Goal: Task Accomplishment & Management: Manage account settings

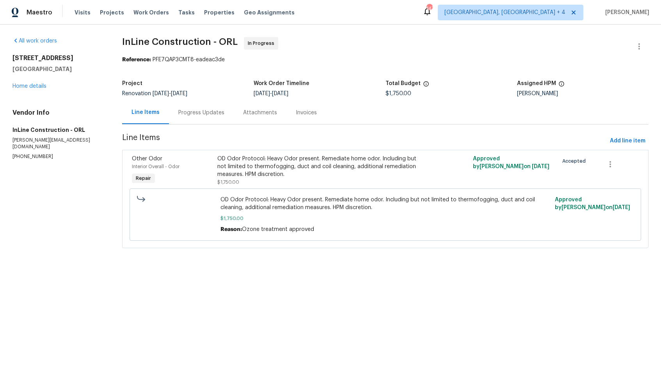
click at [210, 114] on div "Progress Updates" at bounding box center [201, 113] width 46 height 8
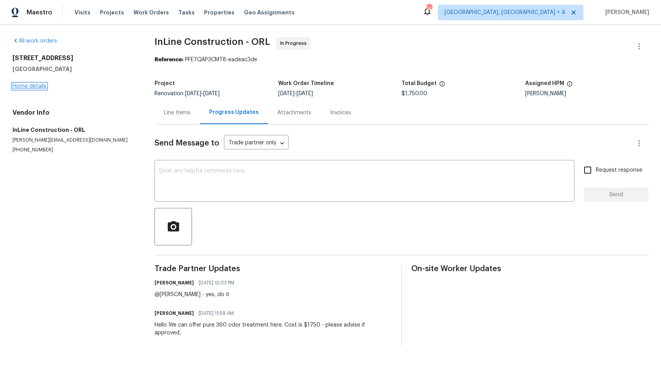
click at [27, 84] on link "Home details" at bounding box center [29, 86] width 34 height 5
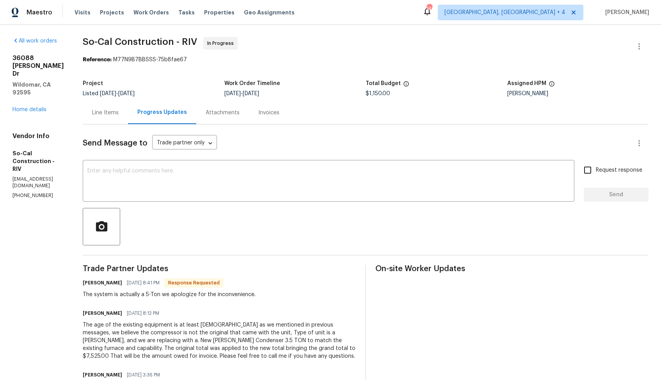
click at [119, 110] on div "Line Items" at bounding box center [105, 113] width 27 height 8
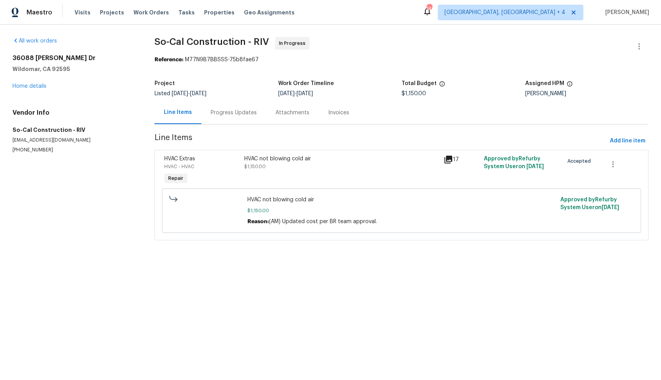
click at [216, 114] on div "Progress Updates" at bounding box center [234, 113] width 46 height 8
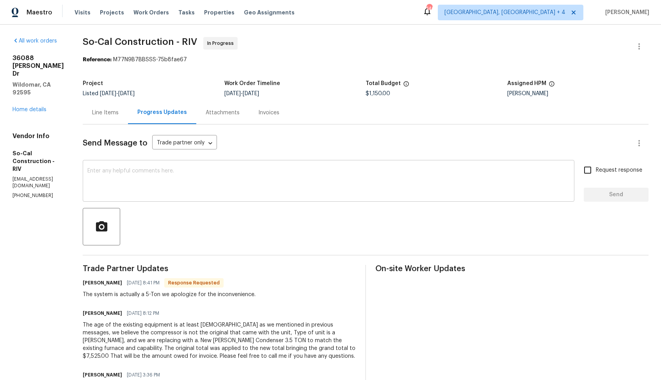
click at [171, 189] on textarea at bounding box center [328, 181] width 483 height 27
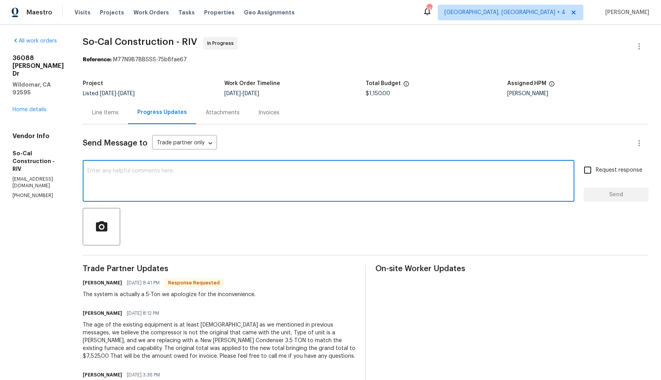
click at [111, 317] on h6 "Manuel Zamora" at bounding box center [102, 314] width 39 height 8
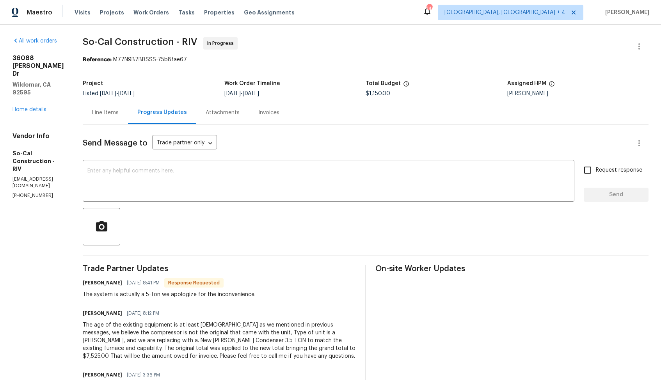
click at [111, 317] on h6 "Manuel Zamora" at bounding box center [102, 314] width 39 height 8
copy h6 "Manuel"
click at [228, 195] on textarea at bounding box center [328, 181] width 483 height 27
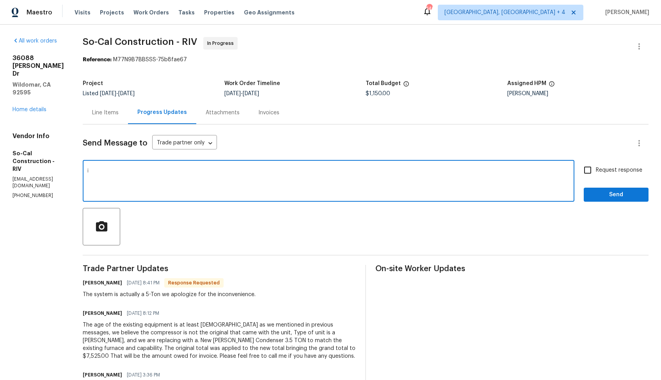
paste textarea "Manuel"
type textarea "i"
paste textarea "Manuel"
type textarea "Hi Manuel, thank you for the update. Let me get back to you shortly."
click at [620, 193] on span "Send" at bounding box center [616, 195] width 52 height 10
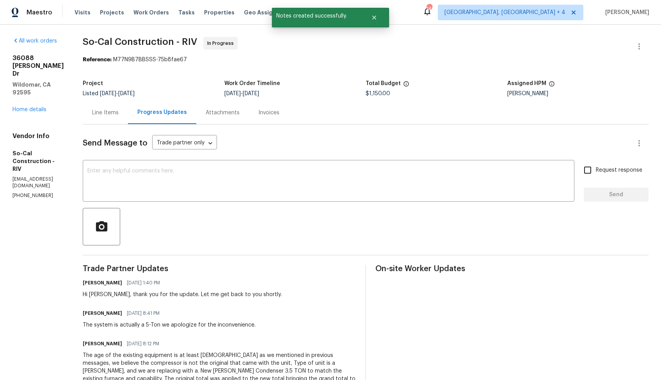
click at [19, 89] on div "36088 Madora Dr Wildomar, CA 92595 Home details" at bounding box center [38, 83] width 52 height 59
click at [37, 107] on link "Home details" at bounding box center [29, 109] width 34 height 5
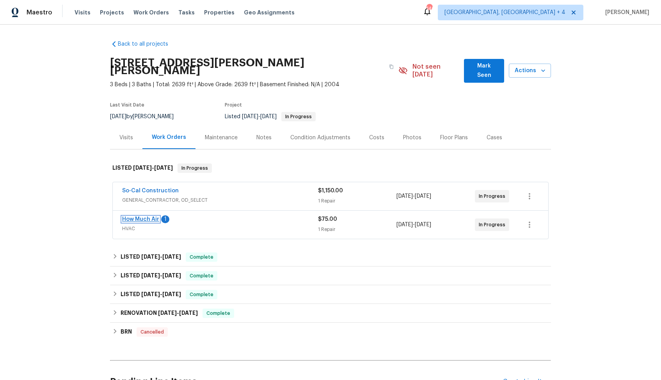
click at [143, 217] on link "How Much Air" at bounding box center [140, 219] width 37 height 5
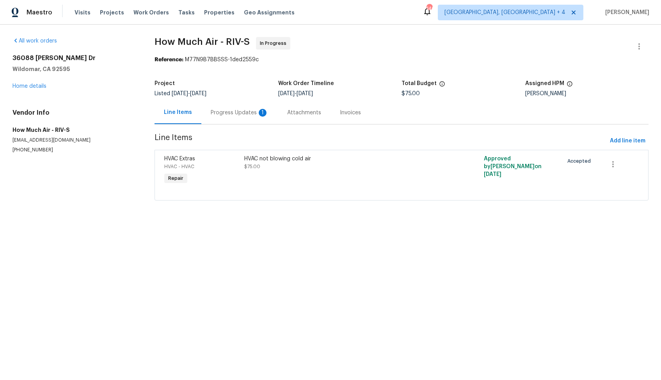
click at [230, 114] on div "Progress Updates 1" at bounding box center [240, 113] width 58 height 8
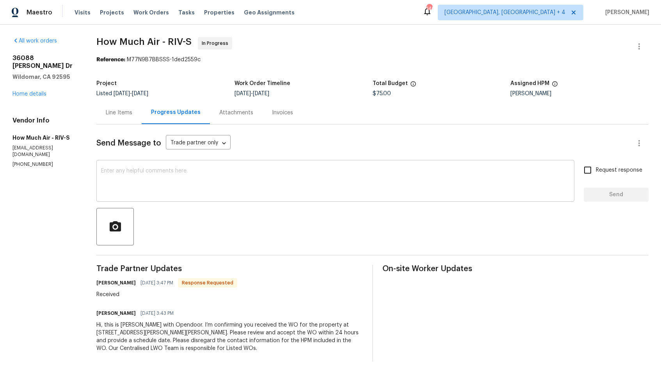
click at [225, 176] on textarea at bounding box center [335, 181] width 469 height 27
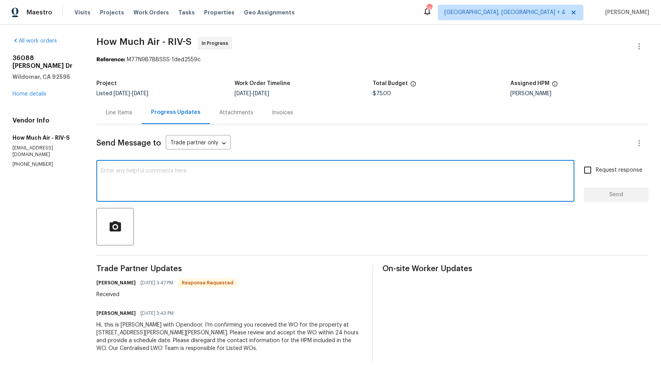
paste textarea "Hi team, could you please provide an update on the status of the work order? Th…"
click at [106, 284] on h6 "Andy Mejia" at bounding box center [115, 283] width 39 height 8
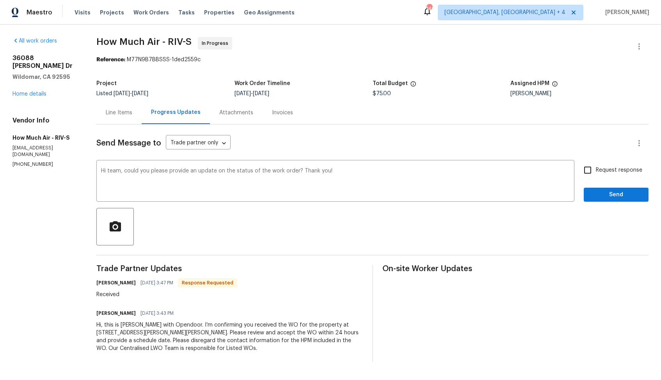
click at [106, 284] on h6 "Andy Mejia" at bounding box center [115, 283] width 39 height 8
copy h6 "Andy"
click at [115, 171] on textarea "Hi team, could you please provide an update on the status of the work order? Th…" at bounding box center [335, 181] width 469 height 27
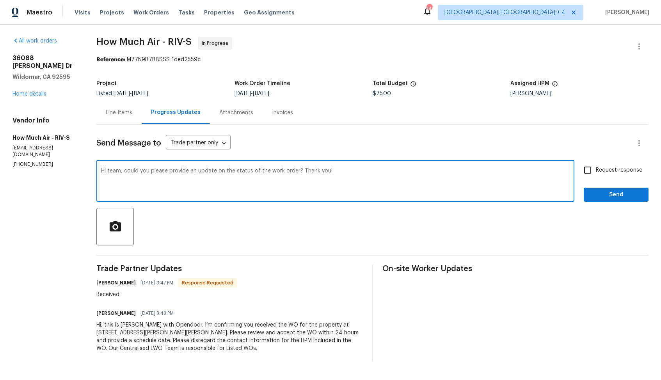
click at [115, 171] on textarea "Hi team, could you please provide an update on the status of the work order? Th…" at bounding box center [335, 181] width 469 height 27
paste textarea "Andy"
type textarea "Hi Andy, could you please provide an update on the status of the work order? Th…"
click at [627, 179] on div "Request response Send" at bounding box center [616, 182] width 65 height 40
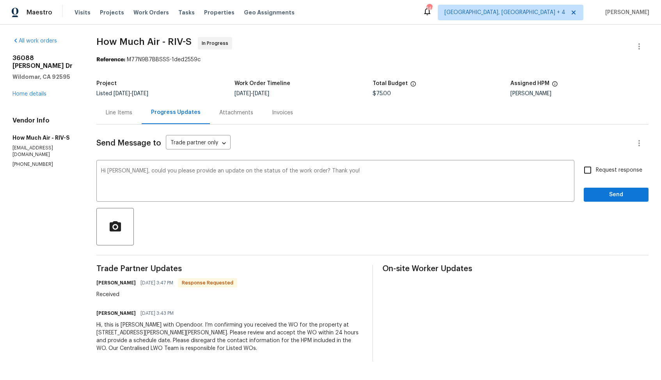
click at [620, 176] on label "Request response" at bounding box center [611, 170] width 63 height 16
click at [596, 176] on input "Request response" at bounding box center [588, 170] width 16 height 16
checkbox input "true"
click at [611, 192] on span "Send" at bounding box center [616, 195] width 52 height 10
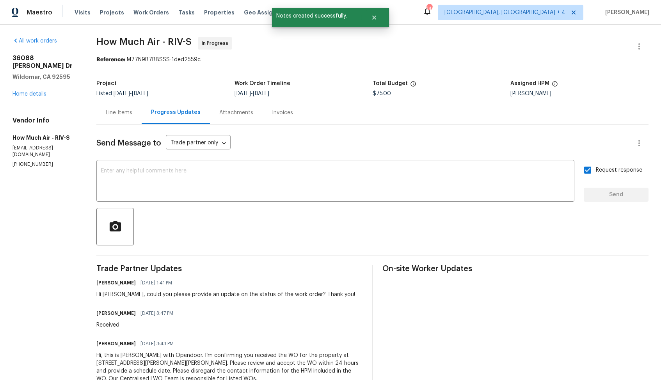
click at [111, 325] on div "Received" at bounding box center [137, 325] width 82 height 8
copy div "Received"
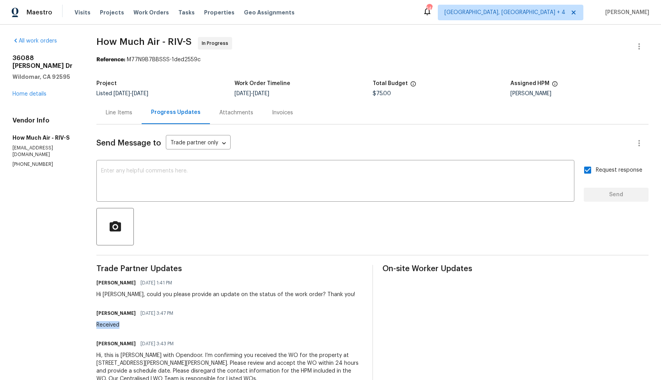
click at [78, 117] on h4 "Vendor Info" at bounding box center [44, 121] width 65 height 8
click at [27, 91] on link "Home details" at bounding box center [29, 93] width 34 height 5
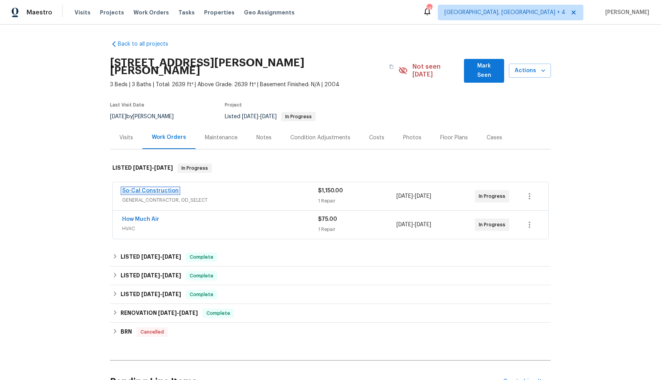
click at [148, 188] on link "So-Cal Construction" at bounding box center [150, 190] width 57 height 5
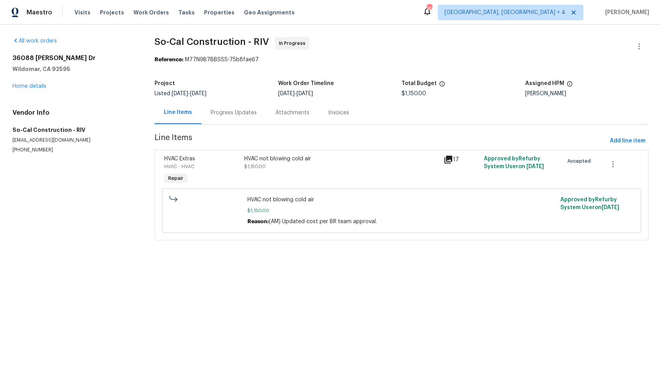
click at [222, 118] on div "Progress Updates" at bounding box center [233, 112] width 65 height 23
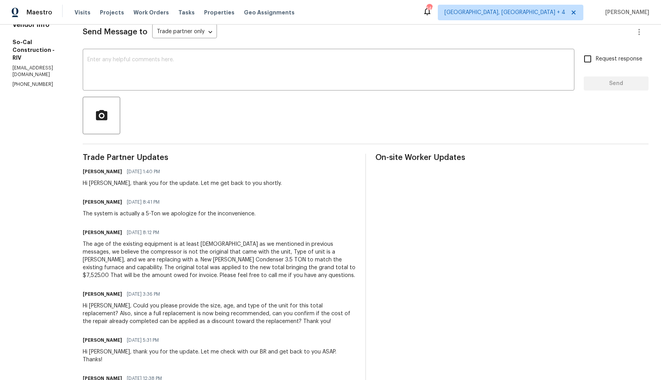
scroll to position [112, 0]
click at [170, 250] on div "The age of the existing equipment is at least 20 years old as we mentioned in p…" at bounding box center [219, 259] width 273 height 39
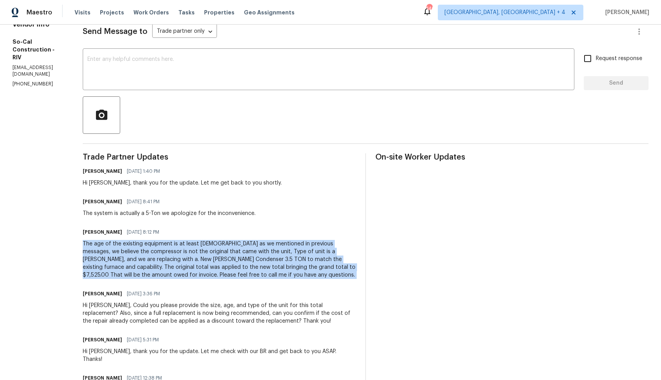
copy div "The age of the existing equipment is at least 20 years old as we mentioned in p…"
click at [196, 205] on div "Manuel Zamora 08/19/2025 8:41 PM" at bounding box center [169, 201] width 173 height 11
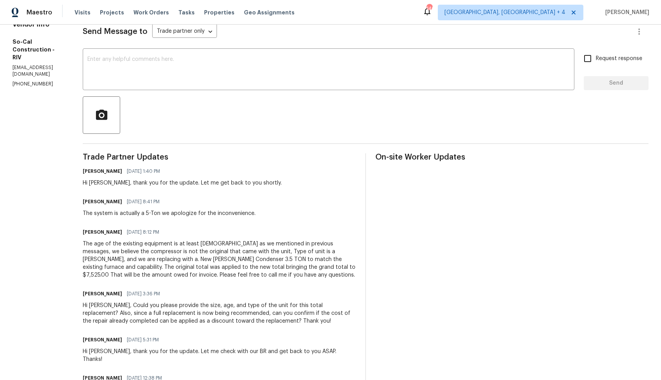
click at [174, 251] on div "The age of the existing equipment is at least 20 years old as we mentioned in p…" at bounding box center [219, 259] width 273 height 39
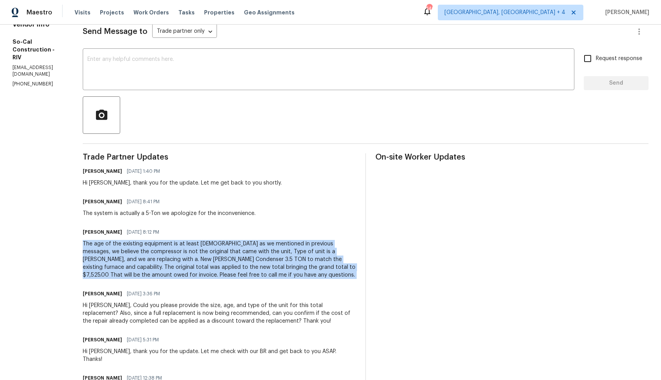
copy div "The age of the existing equipment is at least 20 years old as we mentioned in p…"
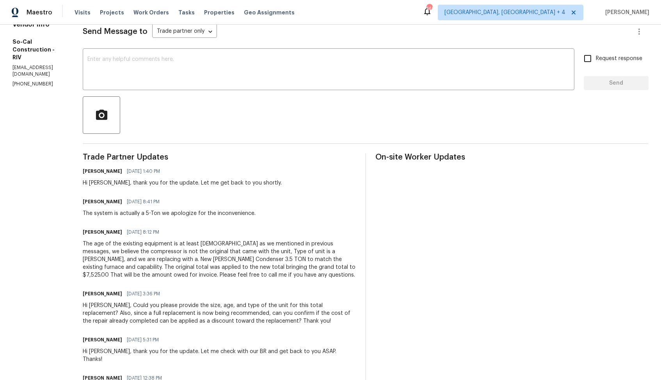
copy div "The system is actually a 5-Ton we apologize for the inconvenience."
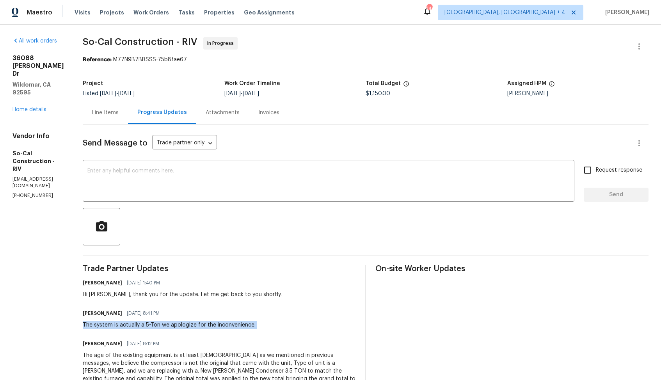
click at [404, 56] on div "Reference: M77N9B7BBSSS-75b8fae67" at bounding box center [366, 60] width 566 height 8
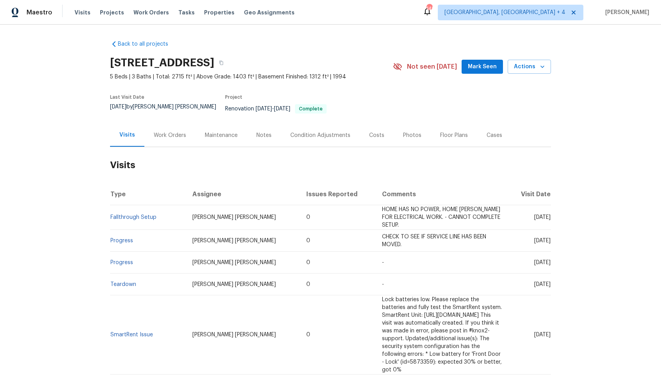
click at [173, 132] on div "Work Orders" at bounding box center [170, 136] width 32 height 8
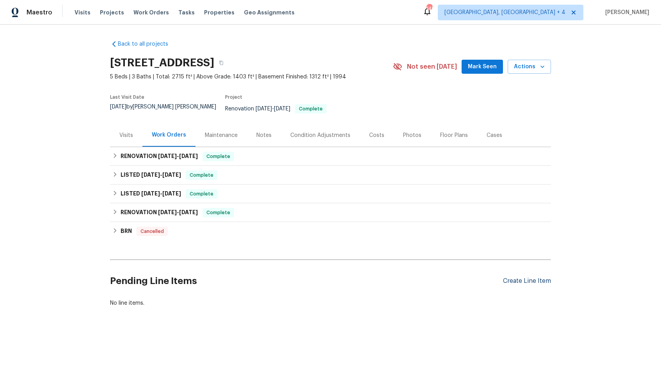
click at [532, 278] on div "Create Line Item" at bounding box center [527, 281] width 48 height 7
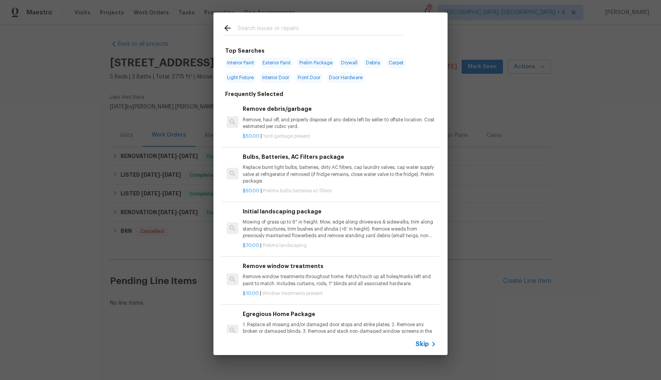
click at [283, 34] on input "text" at bounding box center [321, 29] width 166 height 12
type input "pest"
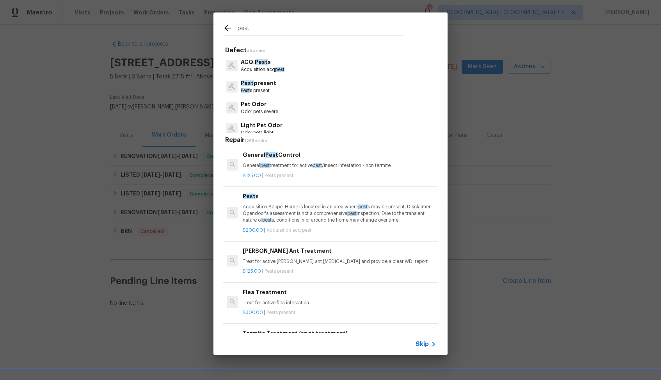
click at [260, 162] on p "General pest treatment for active pest /insect infestation - non termite" at bounding box center [340, 165] width 194 height 7
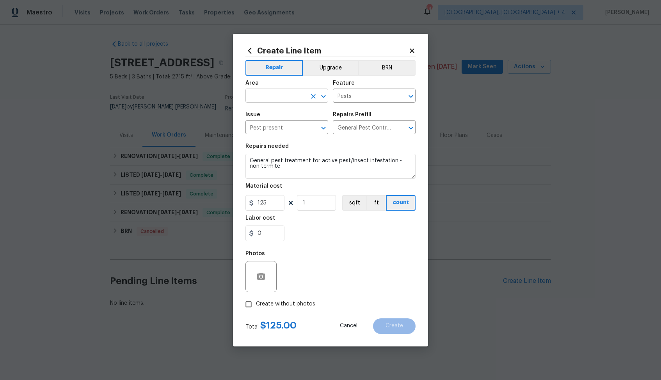
click at [288, 97] on input "text" at bounding box center [276, 97] width 61 height 12
type input "p"
click at [271, 123] on li "Interior Overall" at bounding box center [287, 126] width 83 height 13
type input "Interior Overall"
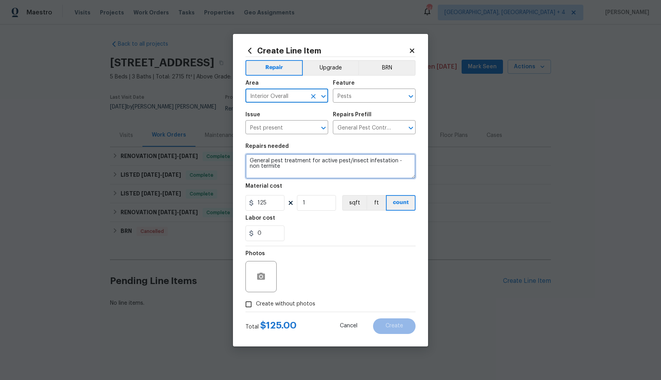
click at [285, 166] on textarea "General pest treatment for active pest/insect infestation - non termite" at bounding box center [331, 166] width 170 height 25
paste textarea "Please remove/eradicate wasp nest under the front stairs and haul away and disp…"
type textarea "Please remove/eradicate wasp nest under the front stairs and haul away and disp…"
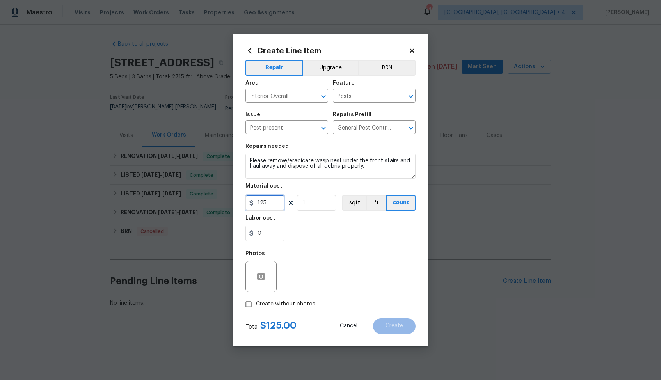
click at [269, 205] on input "125" at bounding box center [265, 203] width 39 height 16
type input "75"
click at [278, 304] on span "Create without photos" at bounding box center [285, 304] width 59 height 8
click at [256, 304] on input "Create without photos" at bounding box center [248, 304] width 15 height 15
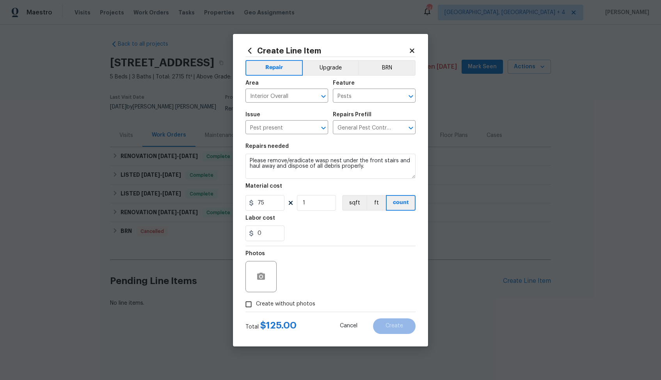
checkbox input "true"
click at [334, 281] on textarea at bounding box center [349, 276] width 133 height 31
click at [403, 324] on span "Create" at bounding box center [395, 326] width 18 height 6
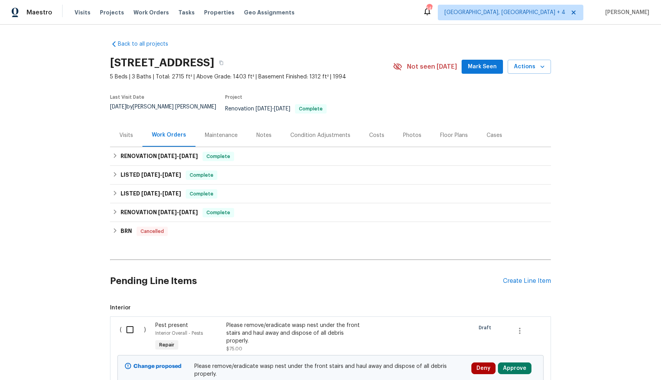
scroll to position [64, 0]
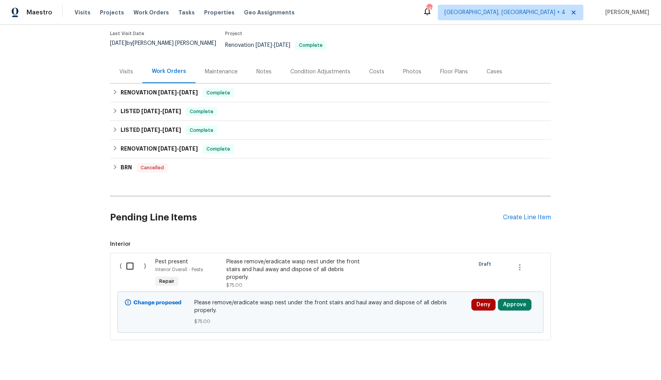
click at [131, 259] on input "checkbox" at bounding box center [133, 266] width 22 height 16
checkbox input "true"
click at [605, 359] on span "Create Work Order" at bounding box center [617, 361] width 52 height 10
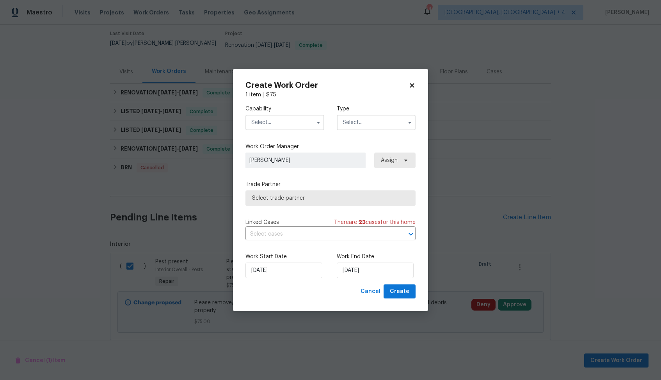
click at [305, 127] on input "text" at bounding box center [285, 123] width 79 height 16
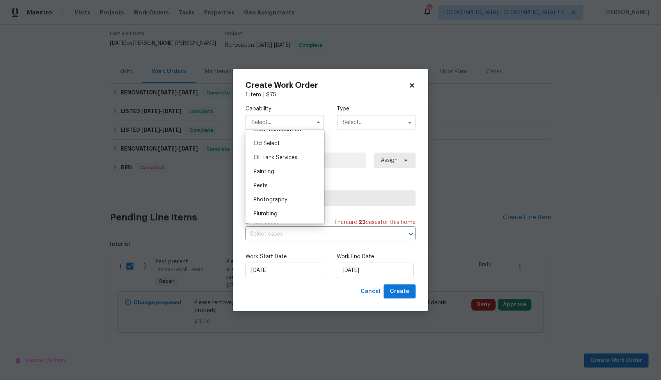
scroll to position [629, 0]
click at [280, 179] on div "Pests" at bounding box center [285, 180] width 75 height 14
type input "Pests"
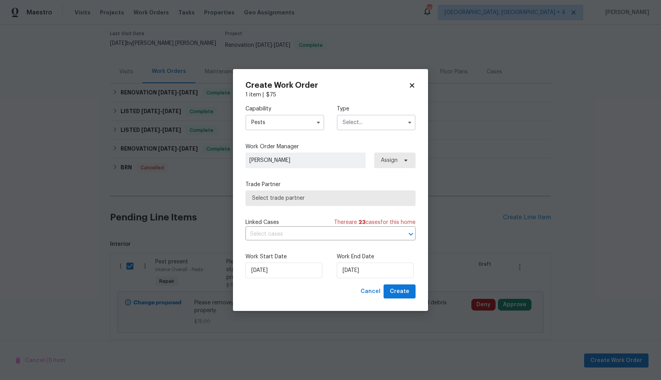
click at [371, 125] on input "text" at bounding box center [376, 123] width 79 height 16
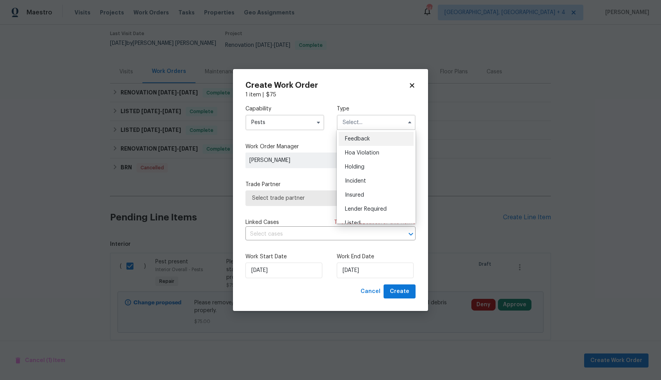
click at [364, 137] on span "Feedback" at bounding box center [357, 138] width 25 height 5
type input "Feedback"
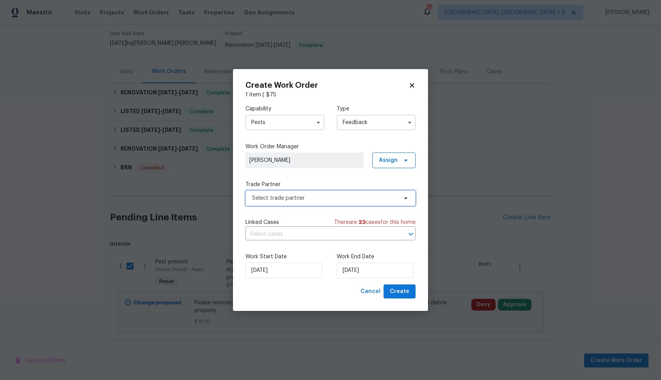
click at [285, 195] on span "Select trade partner" at bounding box center [325, 198] width 146 height 8
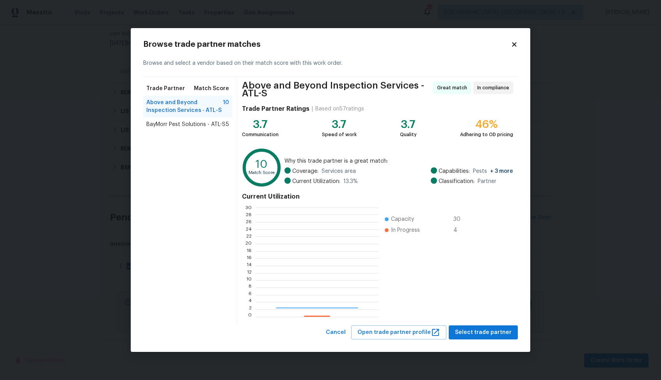
scroll to position [109, 123]
click at [466, 332] on span "Select trade partner" at bounding box center [483, 333] width 57 height 10
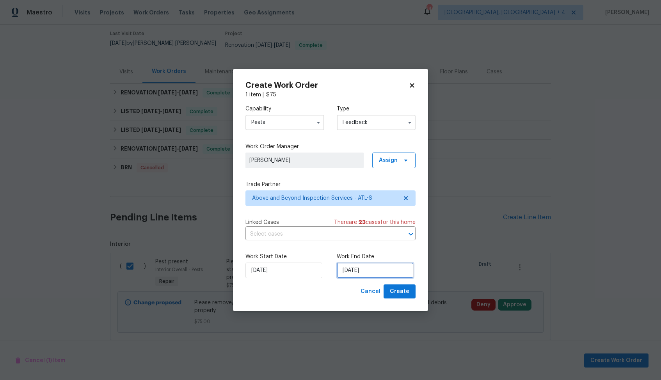
click at [353, 273] on input "[DATE]" at bounding box center [375, 271] width 77 height 16
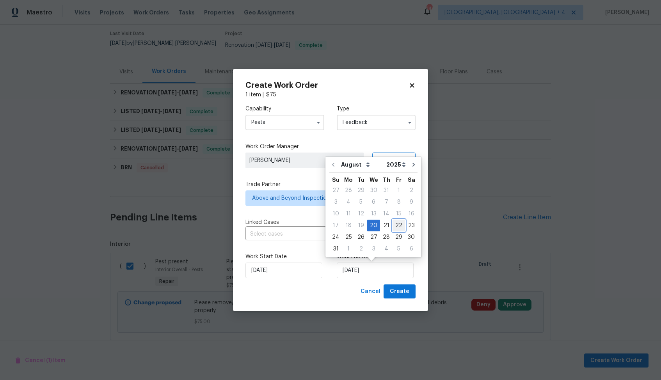
click at [398, 224] on div "22" at bounding box center [399, 225] width 12 height 11
type input "22/08/2025"
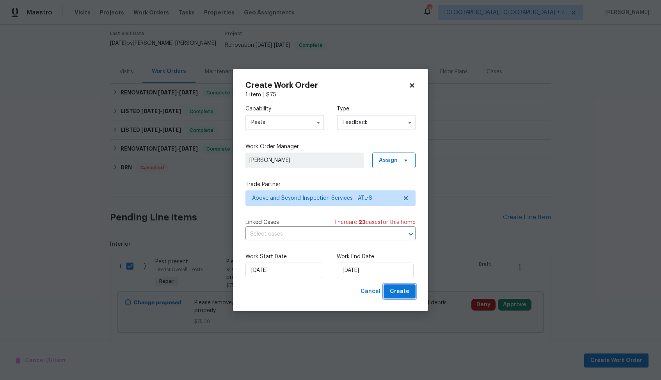
click at [393, 294] on span "Create" at bounding box center [400, 292] width 20 height 10
checkbox input "false"
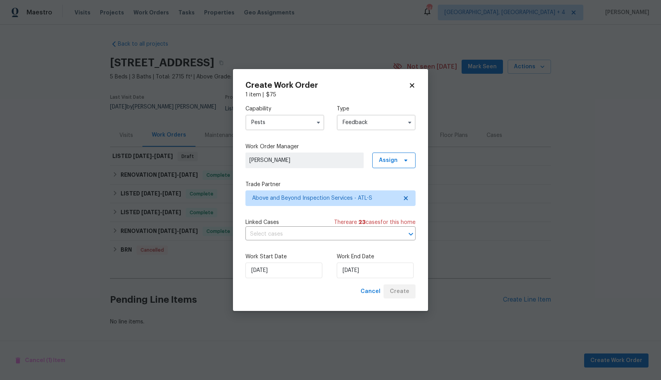
scroll to position [0, 0]
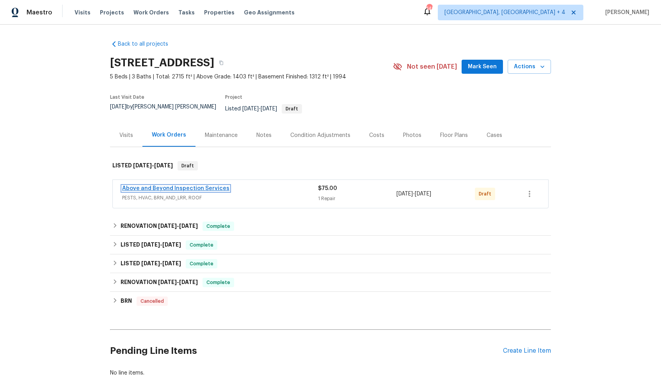
click at [191, 186] on link "Above and Beyond Inspection Services" at bounding box center [175, 188] width 107 height 5
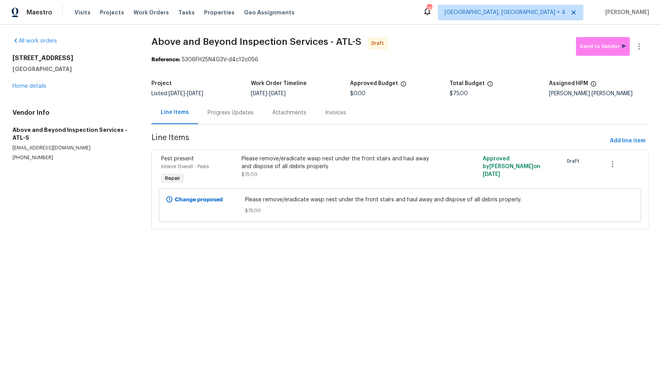
click at [223, 116] on div "Progress Updates" at bounding box center [231, 113] width 46 height 8
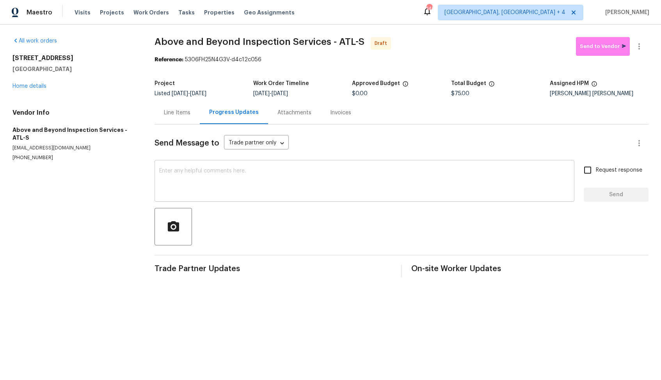
click at [265, 194] on textarea at bounding box center [364, 181] width 411 height 27
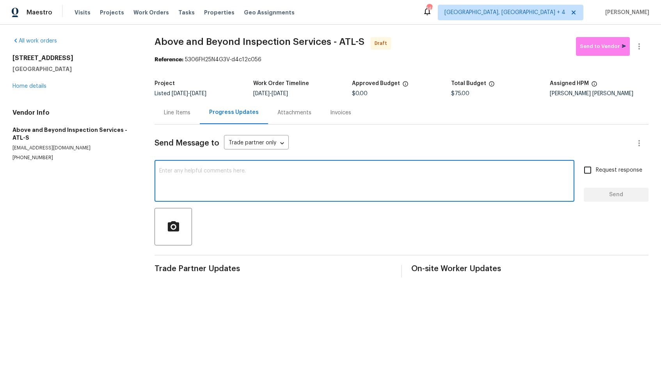
click at [351, 177] on textarea at bounding box center [364, 181] width 411 height 27
paste textarea "Hi, this is Arvind with Opendoor. I’m confirming you received the WO for the pr…"
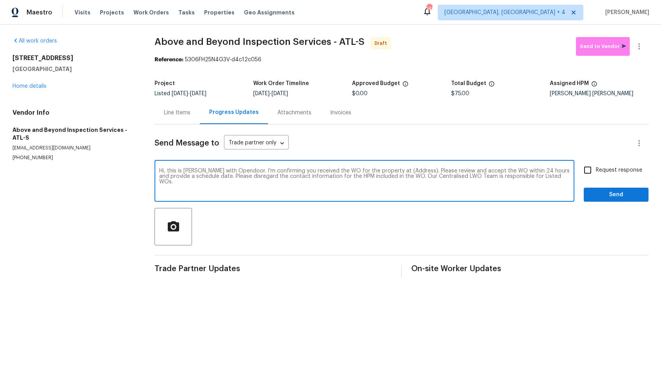
drag, startPoint x: 408, startPoint y: 172, endPoint x: 391, endPoint y: 172, distance: 17.6
click at [391, 172] on textarea "Hi, this is Arvind with Opendoor. I’m confirming you received the WO for the pr…" at bounding box center [364, 181] width 411 height 27
drag, startPoint x: 410, startPoint y: 172, endPoint x: 386, endPoint y: 170, distance: 23.5
click at [386, 170] on textarea "Hi, this is Arvind with Opendoor. I’m confirming you received the WO for the pr…" at bounding box center [364, 181] width 411 height 27
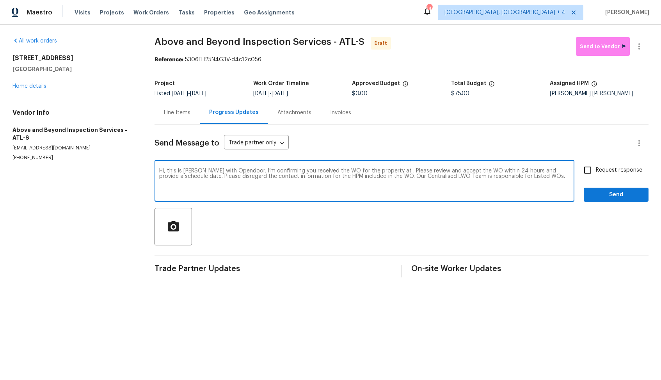
paste textarea "7240 Raintree Loop, Jonesboro, GA 30236"
click at [532, 179] on textarea "Hi, this is Arvind with Opendoor. I’m confirming you received the WO for the pr…" at bounding box center [364, 181] width 411 height 27
click at [526, 181] on textarea "Hi, this is Arvind with Opendoor. I’m confirming you received the WO for the pr…" at bounding box center [364, 181] width 411 height 27
type textarea "Hi, this is Arvind with Opendoor. I’m confirming you received the WO for the pr…"
click at [593, 169] on input "Request response" at bounding box center [588, 170] width 16 height 16
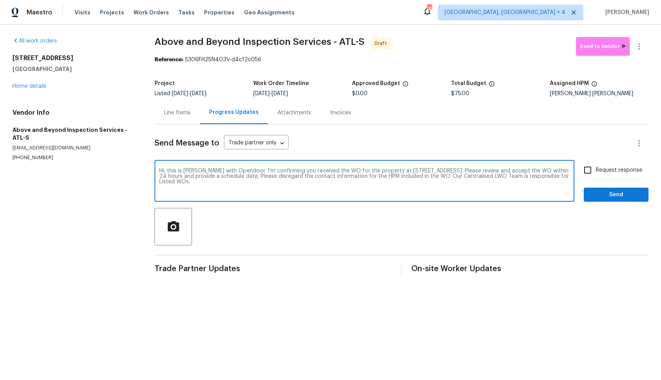
checkbox input "true"
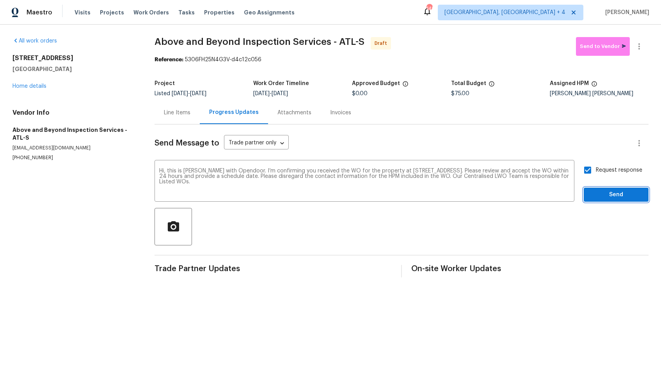
click at [600, 196] on span "Send" at bounding box center [616, 195] width 52 height 10
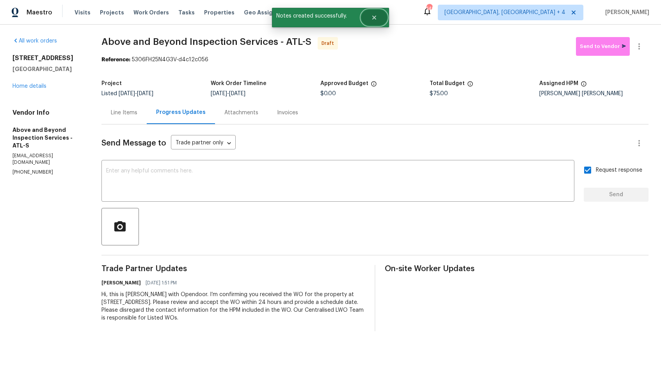
click at [383, 20] on button "Close" at bounding box center [375, 18] width 26 height 16
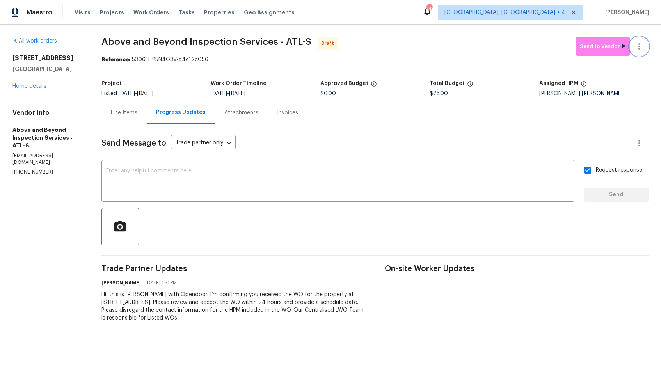
click at [644, 40] on button "button" at bounding box center [639, 46] width 19 height 19
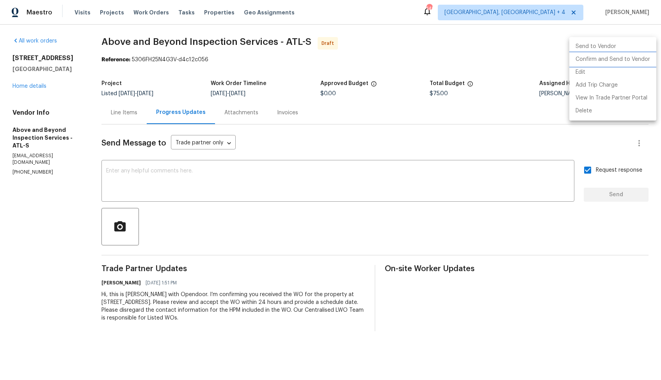
click at [591, 60] on li "Confirm and Send to Vendor" at bounding box center [613, 59] width 87 height 13
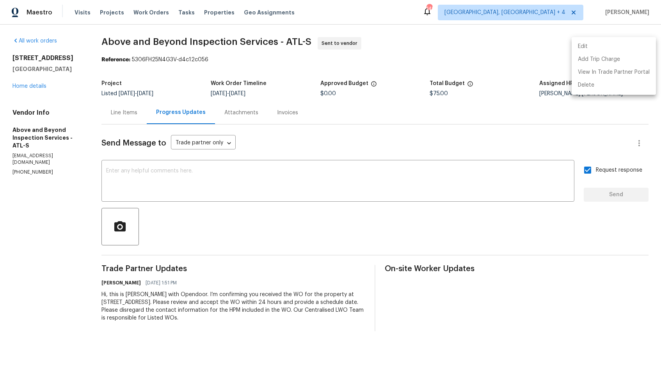
click at [485, 48] on div at bounding box center [330, 190] width 661 height 380
click at [146, 42] on span "Above and Beyond Inspection Services - ATL-S" at bounding box center [207, 41] width 210 height 9
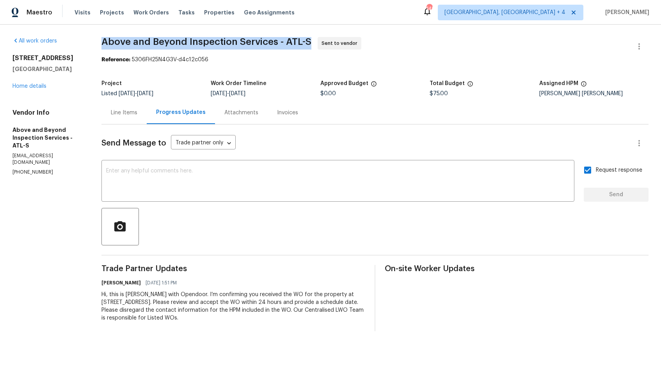
copy span "Above and Beyond Inspection Services - ATL-S"
click at [190, 72] on section "Above and Beyond Inspection Services - ATL-S Sent to vendor Reference: 5306FH25…" at bounding box center [375, 184] width 547 height 294
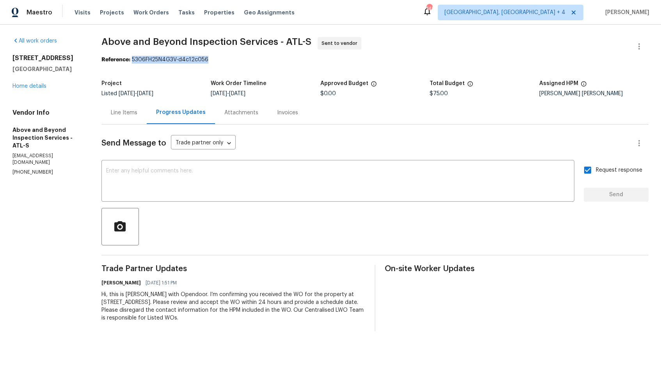
drag, startPoint x: 151, startPoint y: 60, endPoint x: 293, endPoint y: 61, distance: 142.1
click at [293, 61] on div "Reference: 5306FH25N4G3V-d4c12c056" at bounding box center [375, 60] width 547 height 8
copy div "5306FH25N4G3V-d4c12c056"
click at [463, 57] on div "Reference: 5306FH25N4G3V-d4c12c056" at bounding box center [375, 60] width 547 height 8
click at [37, 85] on link "Home details" at bounding box center [29, 86] width 34 height 5
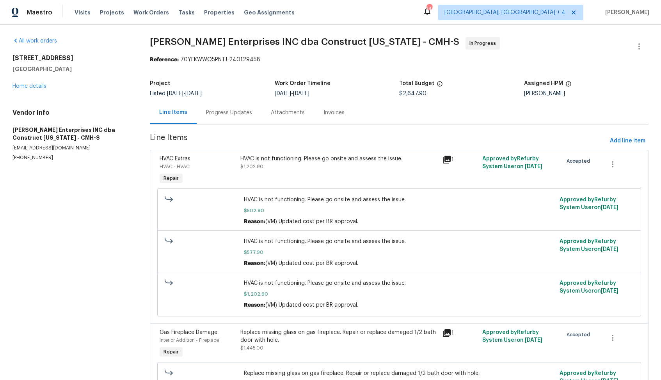
click at [242, 112] on div "Progress Updates" at bounding box center [229, 113] width 46 height 8
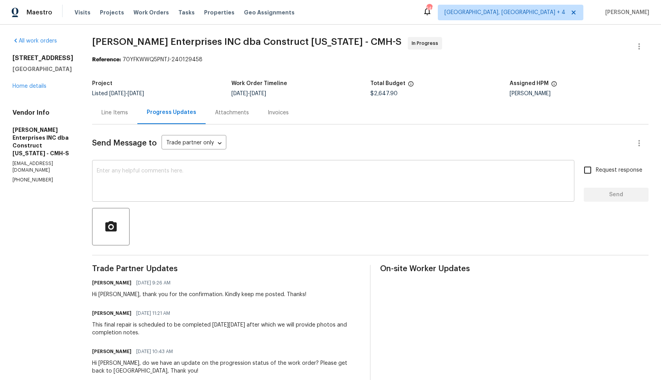
click at [196, 178] on textarea at bounding box center [333, 181] width 473 height 27
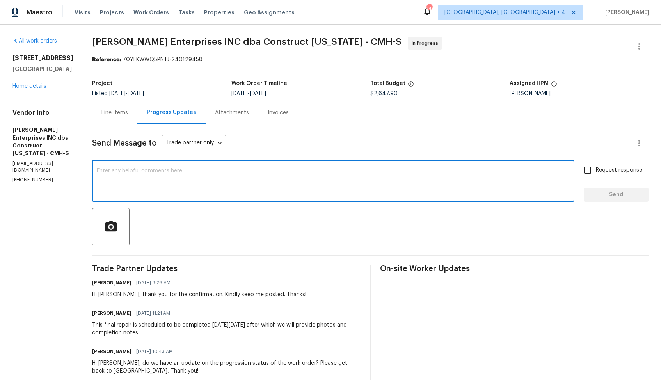
click at [303, 176] on textarea at bounding box center [333, 181] width 473 height 27
paste textarea "Hi team, do we have an update on the progression status of the work order? Woul…"
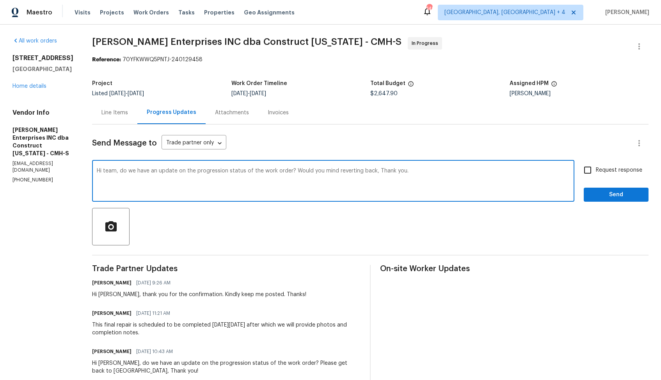
click at [109, 295] on div "Hi [PERSON_NAME], thank you for the confirmation. Kindly keep me posted. Thanks!" at bounding box center [199, 295] width 214 height 8
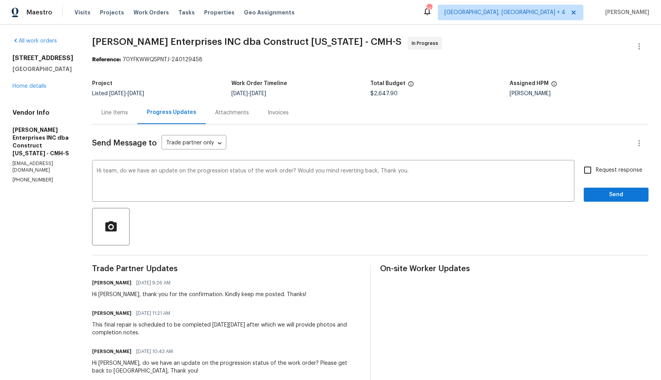
click at [109, 295] on div "Hi [PERSON_NAME], thank you for the confirmation. Kindly keep me posted. Thanks!" at bounding box center [199, 295] width 214 height 8
copy div "[PERSON_NAME]"
click at [114, 173] on textarea "Hi team, do we have an update on the progression status of the work order? Woul…" at bounding box center [333, 181] width 473 height 27
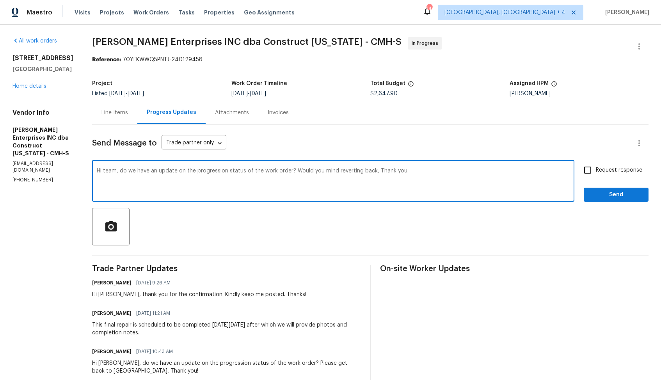
click at [114, 173] on textarea "Hi team, do we have an update on the progression status of the work order? Woul…" at bounding box center [333, 181] width 473 height 27
paste textarea "[PERSON_NAME]"
drag, startPoint x: 297, startPoint y: 172, endPoint x: 378, endPoint y: 173, distance: 81.2
click at [378, 173] on textarea "Hi [PERSON_NAME], do we have an update on the progression status of the work or…" at bounding box center [333, 181] width 473 height 27
click at [423, 171] on textarea "Hi [PERSON_NAME], do we have an update on the progression status of the work or…" at bounding box center [333, 181] width 473 height 27
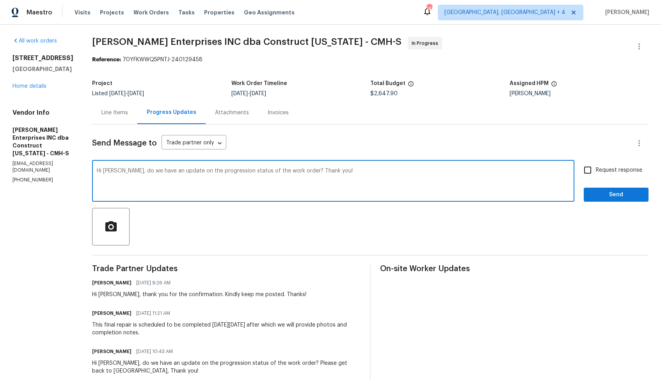
type textarea "Hi [PERSON_NAME], do we have an update on the progression status of the work or…"
click at [588, 175] on input "Request response" at bounding box center [588, 170] width 16 height 16
checkbox input "true"
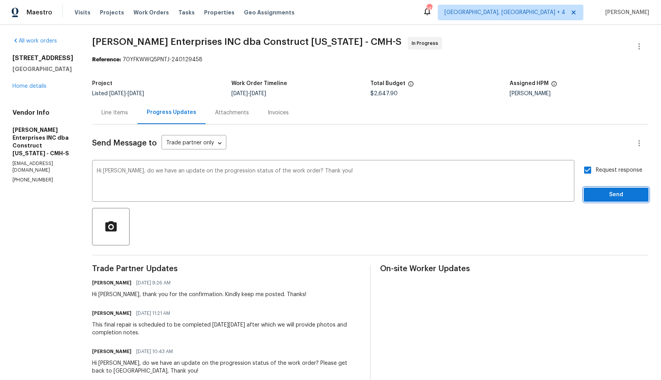
click at [610, 195] on span "Send" at bounding box center [616, 195] width 52 height 10
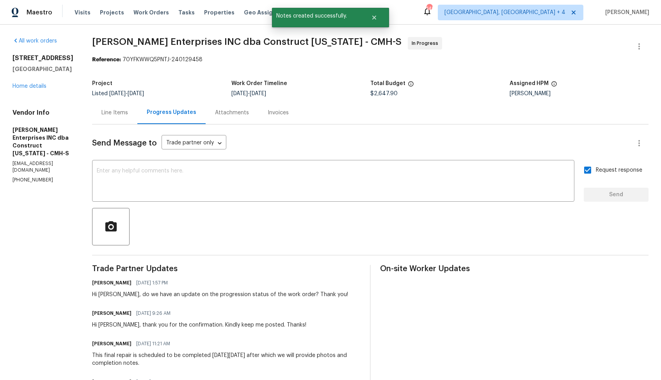
click at [118, 114] on div "Line Items" at bounding box center [115, 113] width 27 height 8
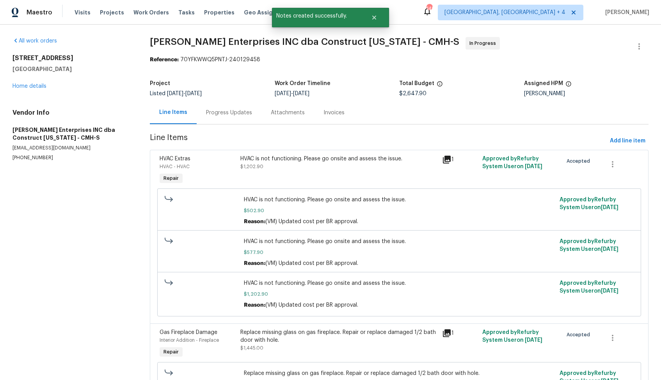
click at [223, 117] on div "Progress Updates" at bounding box center [229, 112] width 65 height 23
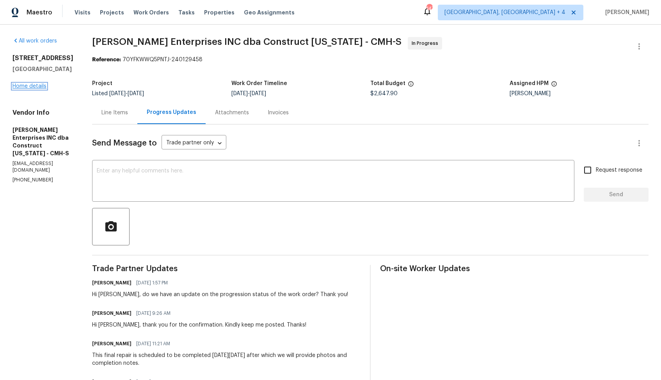
click at [36, 89] on link "Home details" at bounding box center [29, 86] width 34 height 5
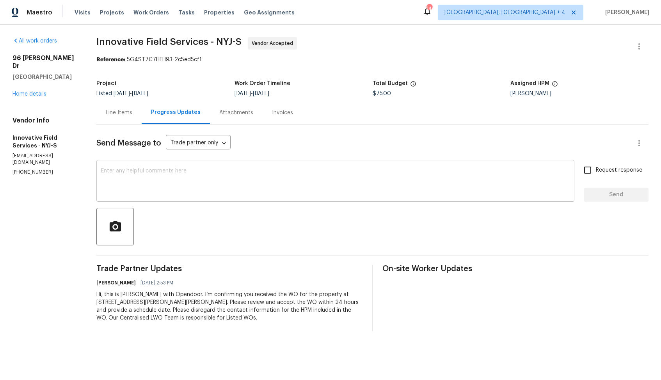
click at [189, 173] on textarea at bounding box center [335, 181] width 469 height 27
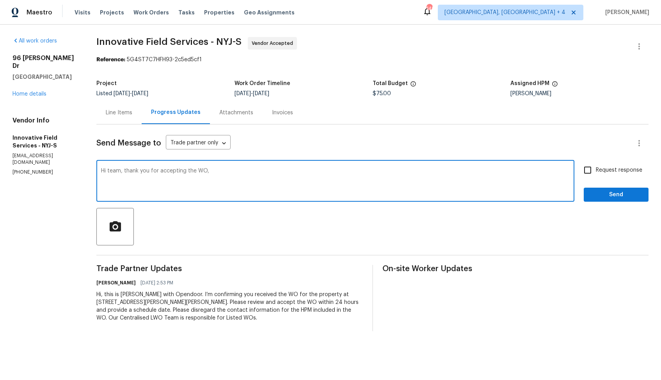
paste textarea "it would be really helpful if we could get a scheduled date for this. Thanks!"
click at [430, 173] on textarea "Hi team, thank you for accepting the WO, it would be really helpful if we could…" at bounding box center [335, 181] width 469 height 27
type textarea "Hi team, thank you for accepting the WO, it would be really helpful if we could…"
click at [593, 173] on input "Request response" at bounding box center [588, 170] width 16 height 16
checkbox input "true"
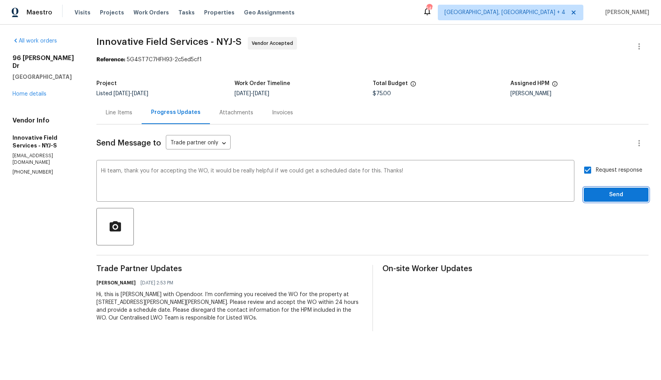
click at [604, 196] on span "Send" at bounding box center [616, 195] width 52 height 10
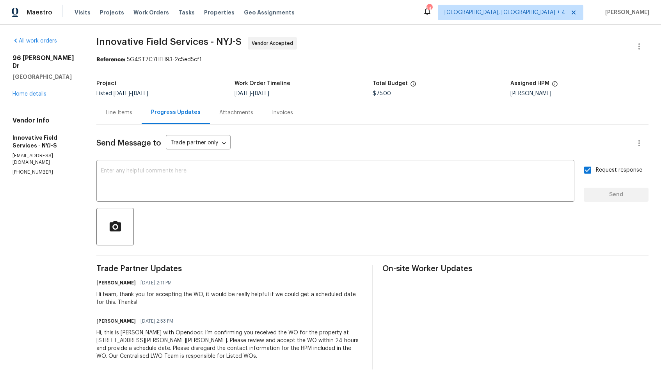
click at [249, 72] on section "Innovative Field Services - NYJ-S Vendor Accepted Reference: 5G4ST7C7HFH93-2c5e…" at bounding box center [372, 203] width 552 height 333
click at [24, 89] on div "96 Wilkens Dr Dumont, NJ 07628 Home details" at bounding box center [44, 76] width 65 height 44
click at [31, 91] on link "Home details" at bounding box center [29, 93] width 34 height 5
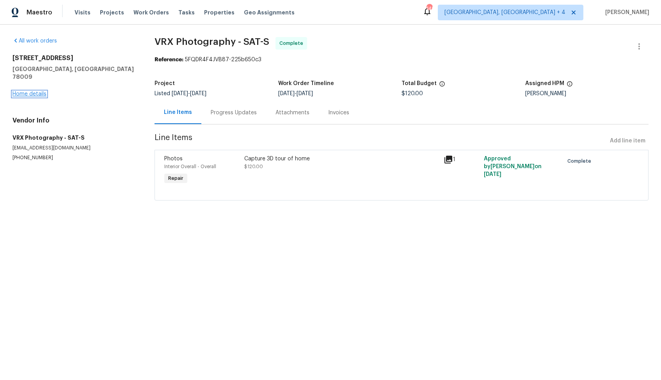
click at [31, 91] on link "Home details" at bounding box center [29, 93] width 34 height 5
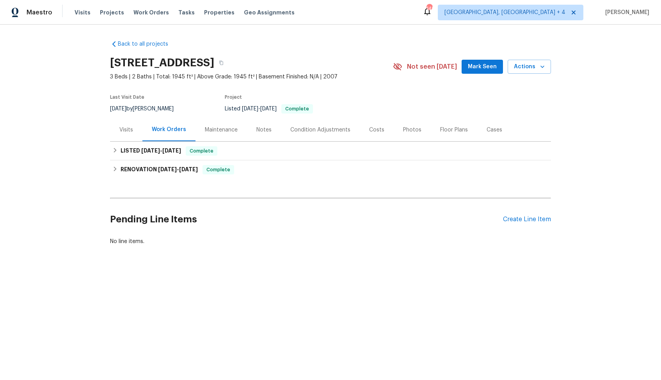
click at [522, 224] on div "Pending Line Items Create Line Item" at bounding box center [330, 219] width 441 height 36
click at [525, 216] on div "Create Line Item" at bounding box center [527, 219] width 48 height 7
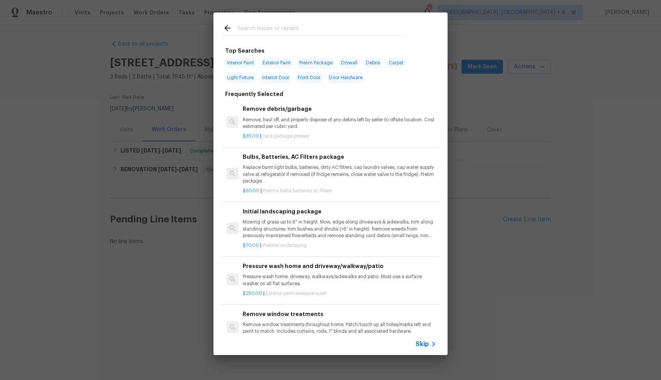
click at [308, 31] on input "text" at bounding box center [321, 29] width 166 height 12
type input "toilet"
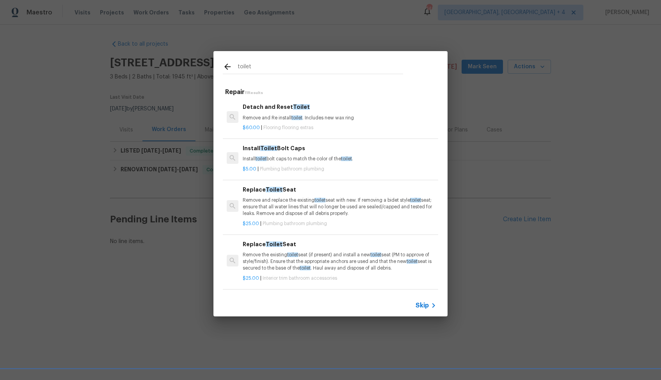
click at [290, 115] on p "Remove and Re install toilet . Includes new wax ring" at bounding box center [340, 118] width 194 height 7
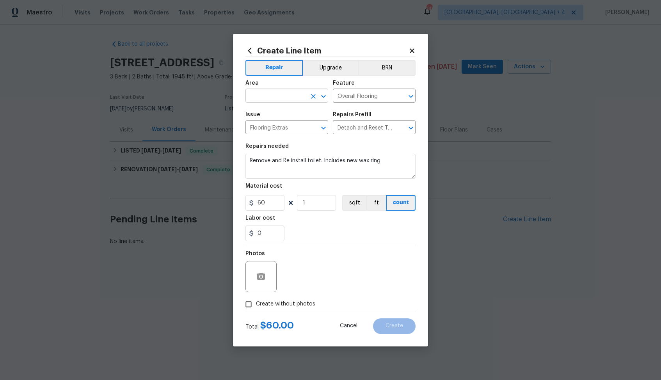
click at [275, 100] on input "text" at bounding box center [276, 97] width 61 height 12
click at [280, 130] on li "Interior Overall" at bounding box center [287, 126] width 83 height 13
type input "Interior Overall"
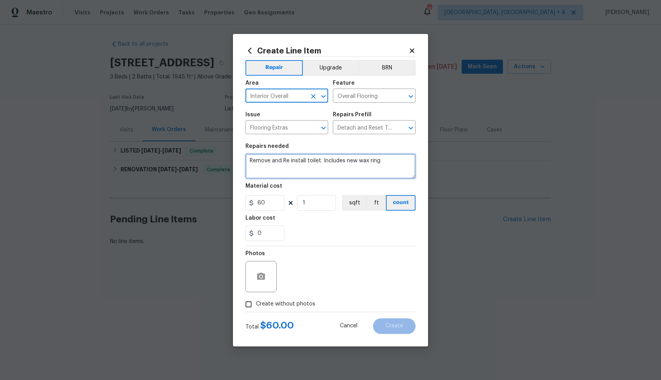
click at [300, 157] on textarea "Remove and Re install toilet. Includes new wax ring" at bounding box center [331, 166] width 170 height 25
paste textarea "Clogged toilet reported at master bathroom. Please unclog all debris. Ensure pr…"
type textarea "Clogged toilet reported at master bathroom. Please unclog all debris. Ensure pr…"
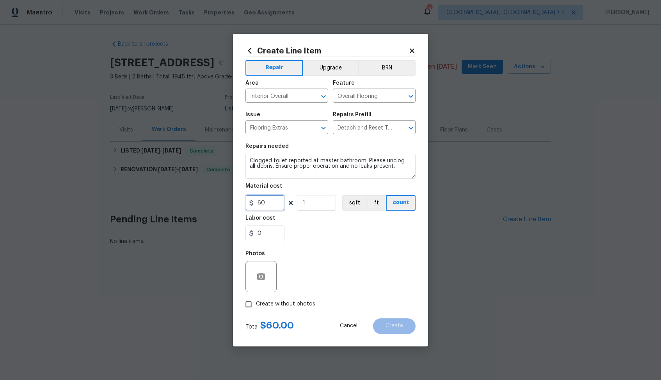
click at [269, 202] on input "60" at bounding box center [265, 203] width 39 height 16
type input "75"
click at [267, 303] on span "Create without photos" at bounding box center [285, 304] width 59 height 8
click at [256, 303] on input "Create without photos" at bounding box center [248, 304] width 15 height 15
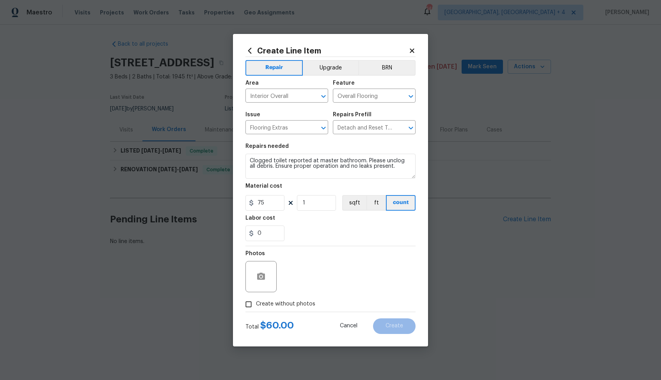
checkbox input "true"
click at [316, 282] on textarea at bounding box center [349, 276] width 133 height 31
click at [393, 323] on span "Create" at bounding box center [395, 326] width 18 height 6
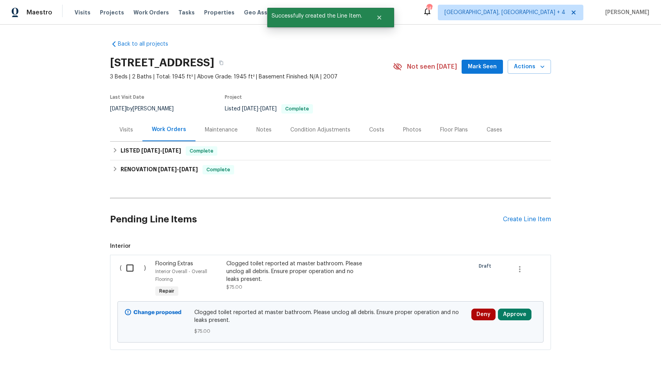
click at [128, 268] on input "checkbox" at bounding box center [133, 268] width 22 height 16
checkbox input "true"
click at [599, 362] on span "Create Work Order" at bounding box center [617, 361] width 52 height 10
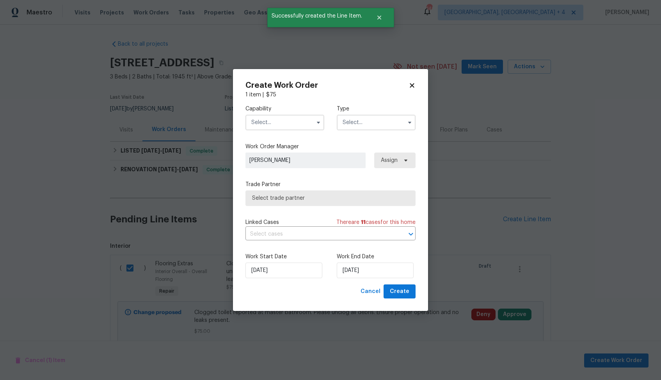
click at [295, 123] on input "text" at bounding box center [285, 123] width 79 height 16
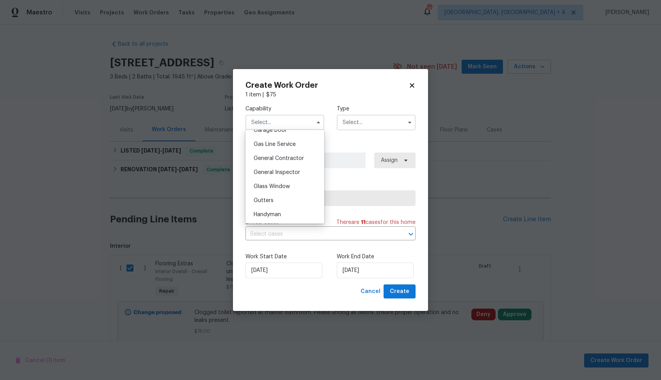
scroll to position [361, 0]
click at [272, 205] on span "Handyman" at bounding box center [267, 207] width 27 height 5
type input "Handyman"
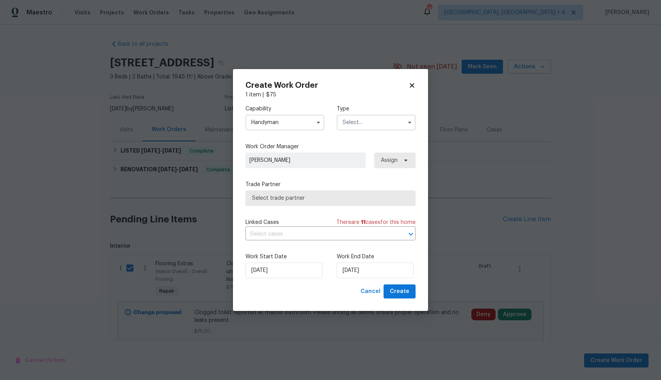
click at [370, 125] on input "text" at bounding box center [376, 123] width 79 height 16
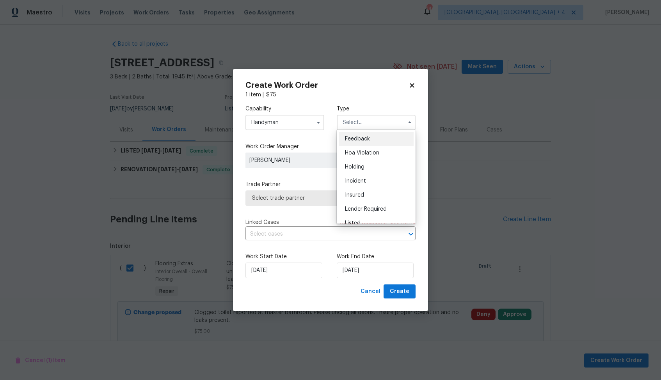
click at [359, 138] on span "Feedback" at bounding box center [357, 138] width 25 height 5
type input "Feedback"
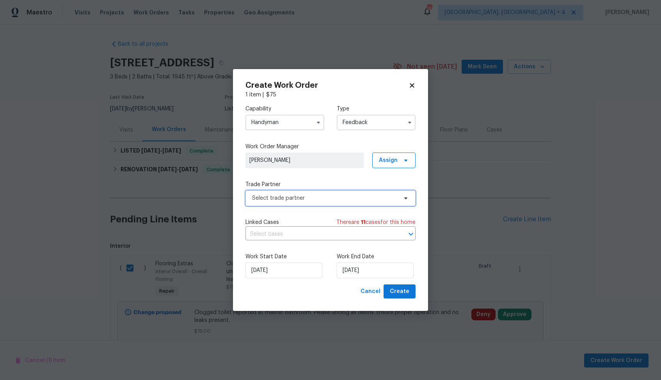
click at [316, 200] on span "Select trade partner" at bounding box center [325, 198] width 146 height 8
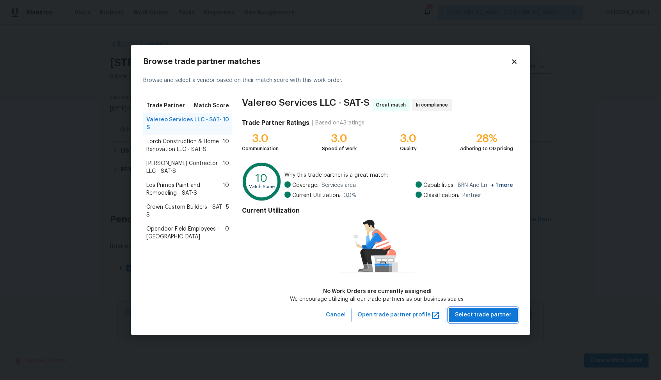
click at [482, 314] on span "Select trade partner" at bounding box center [483, 315] width 57 height 10
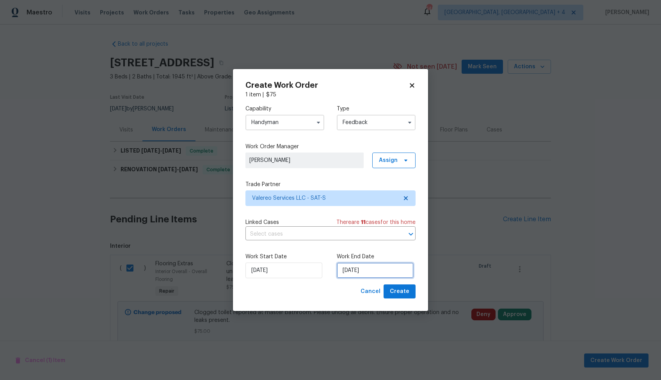
click at [347, 271] on input "20/08/2025" at bounding box center [375, 271] width 77 height 16
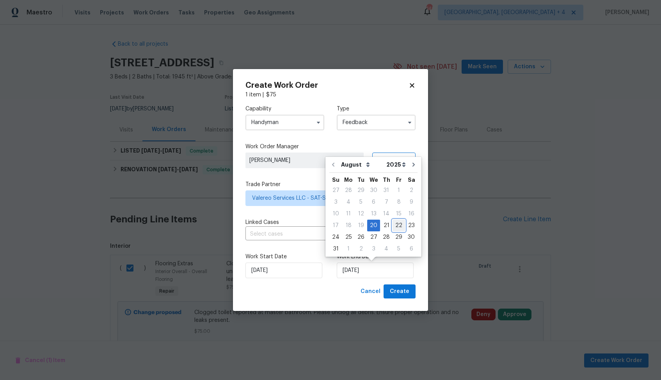
click at [395, 226] on div "22" at bounding box center [399, 225] width 12 height 11
type input "22/08/2025"
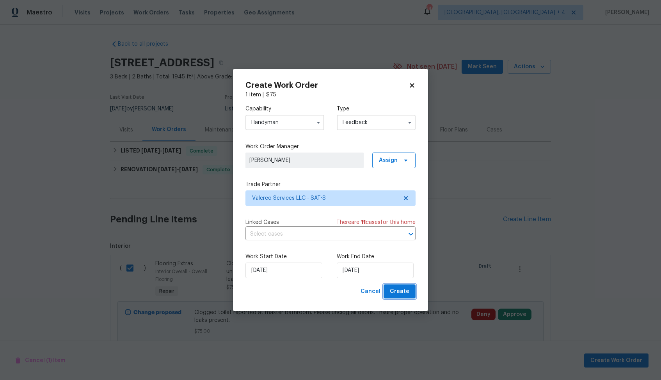
click at [397, 289] on span "Create" at bounding box center [400, 292] width 20 height 10
checkbox input "false"
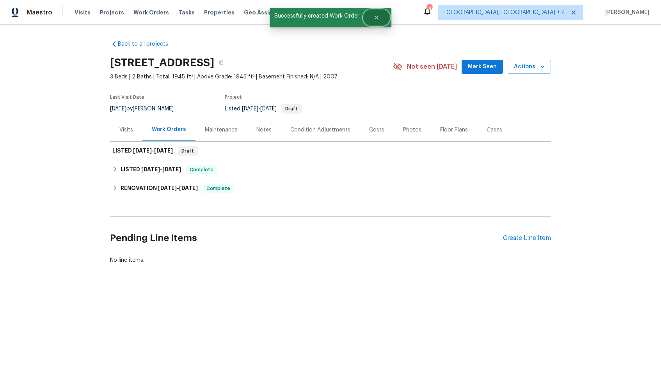
click at [381, 16] on button "Close" at bounding box center [377, 18] width 26 height 16
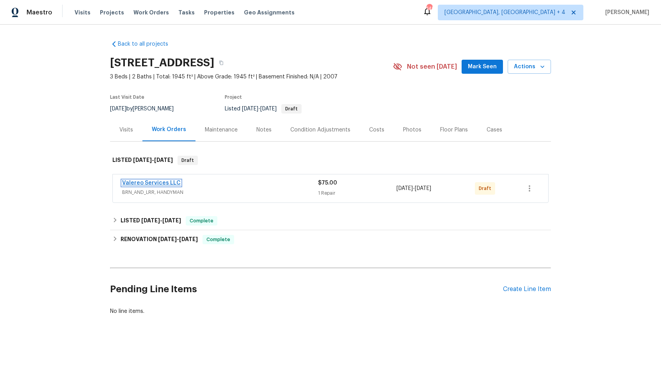
click at [144, 183] on link "Valereo Services LLC" at bounding box center [151, 182] width 59 height 5
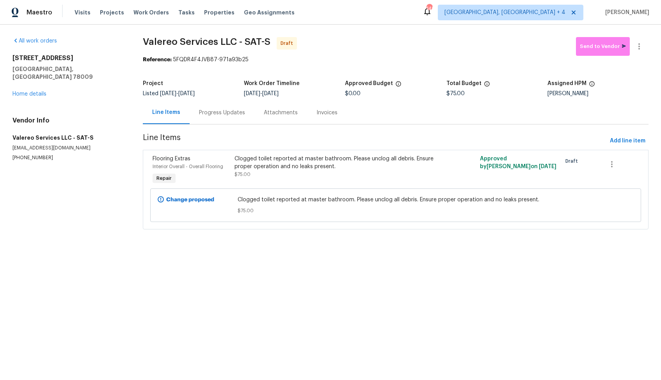
click at [216, 110] on div "Progress Updates" at bounding box center [222, 113] width 46 height 8
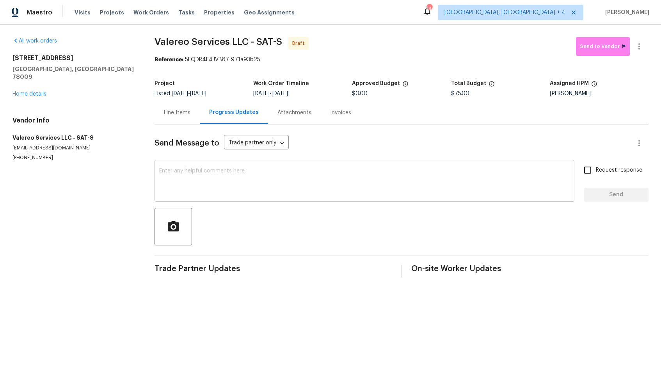
click at [244, 183] on textarea at bounding box center [364, 181] width 411 height 27
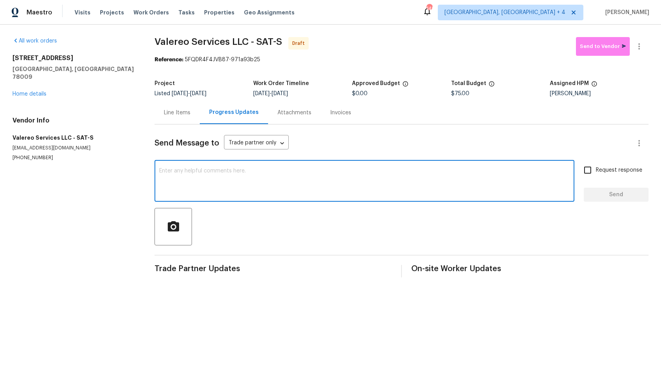
click at [312, 191] on textarea at bounding box center [364, 181] width 411 height 27
paste textarea "Hi, this is Arvind with Opendoor. I’m confirming you received the WO for the pr…"
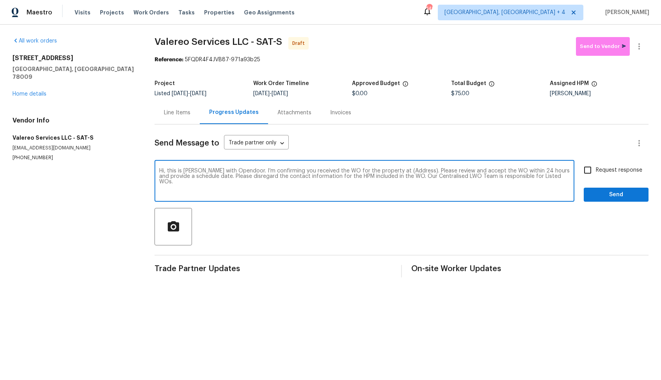
drag, startPoint x: 409, startPoint y: 170, endPoint x: 384, endPoint y: 169, distance: 25.0
click at [384, 169] on textarea "Hi, this is Arvind with Opendoor. I’m confirming you received the WO for the pr…" at bounding box center [364, 181] width 411 height 27
click at [407, 162] on div "Hi, this is Arvind with Opendoor. I’m confirming you received the WO for the pr…" at bounding box center [365, 182] width 420 height 40
click at [408, 171] on textarea "Hi, this is Arvind with Opendoor. I’m confirming you received the WO for the pr…" at bounding box center [364, 181] width 411 height 27
drag, startPoint x: 410, startPoint y: 171, endPoint x: 385, endPoint y: 169, distance: 24.3
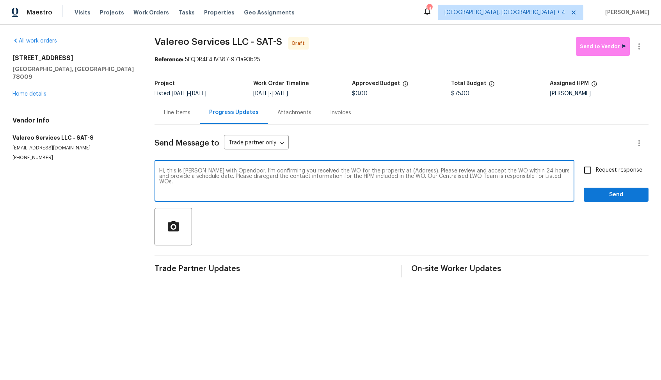
click at [385, 169] on textarea "Hi, this is Arvind with Opendoor. I’m confirming you received the WO for the pr…" at bounding box center [364, 181] width 411 height 27
paste textarea "2203 Geneva St, Castroville, TX 78009"
type textarea "Hi, this is Arvind with Opendoor. I’m confirming you received the WO for the pr…"
click at [589, 170] on input "Request response" at bounding box center [588, 170] width 16 height 16
checkbox input "true"
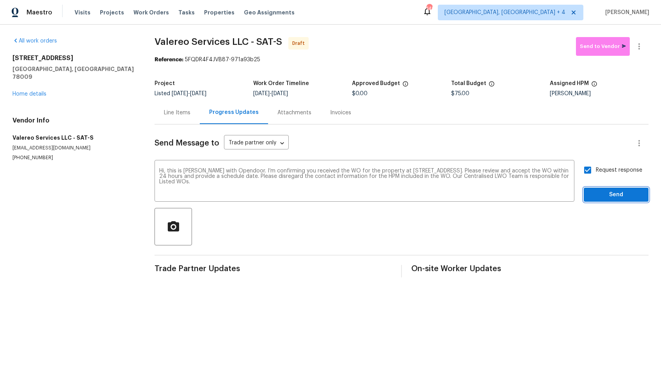
click at [610, 195] on span "Send" at bounding box center [616, 195] width 52 height 10
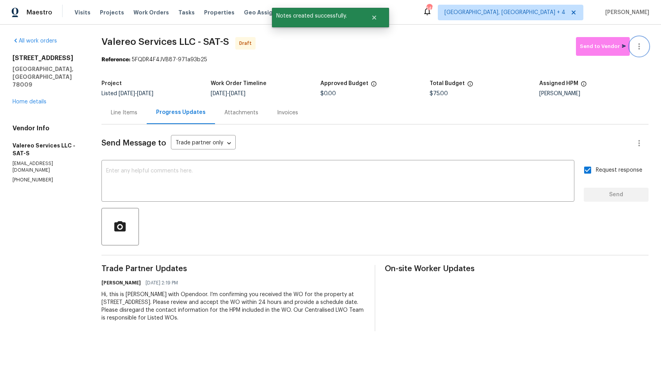
click at [640, 44] on icon "button" at bounding box center [640, 46] width 2 height 6
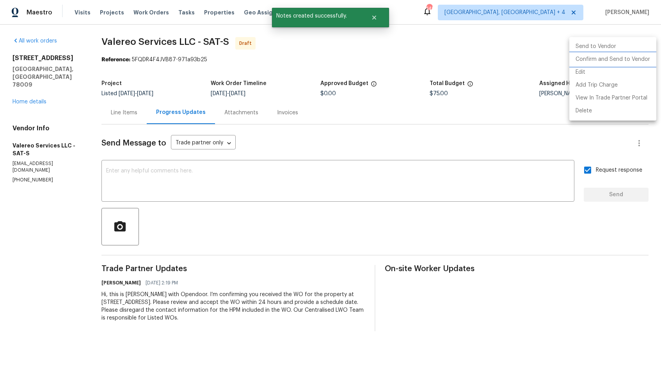
click at [593, 62] on li "Confirm and Send to Vendor" at bounding box center [613, 59] width 87 height 13
click at [421, 37] on div at bounding box center [330, 190] width 661 height 380
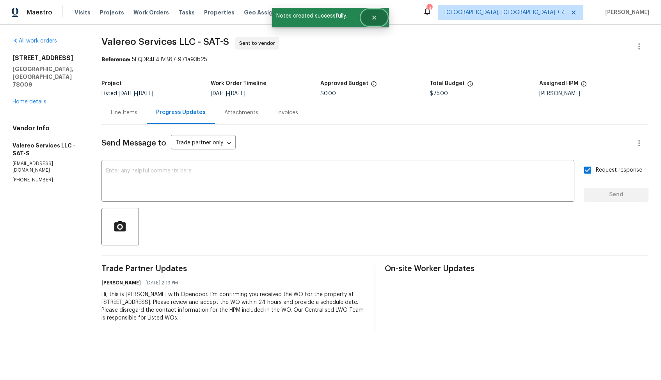
click at [373, 19] on icon "Close" at bounding box center [374, 18] width 4 height 4
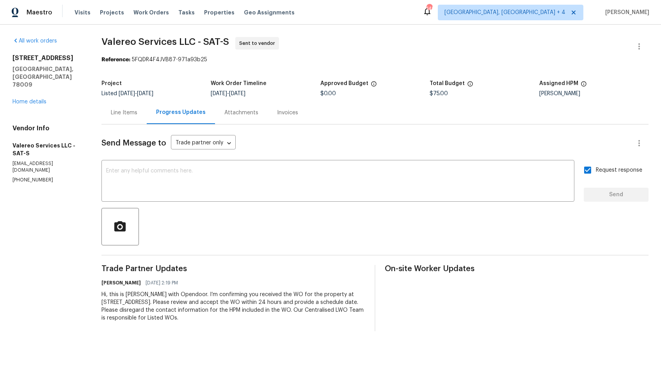
click at [159, 43] on span "Valereo Services LLC - SAT-S" at bounding box center [166, 41] width 128 height 9
copy span "Valereo Services LLC - SAT-S"
click at [129, 68] on section "Valereo Services LLC - SAT-S Sent to vendor Reference: 5FQDR4F4JVB87-971a93b25 …" at bounding box center [375, 184] width 547 height 294
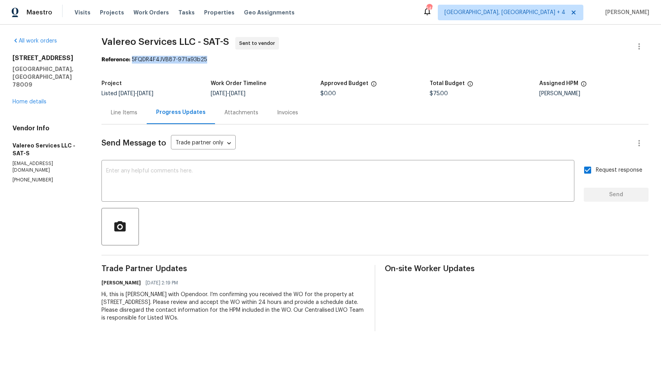
drag, startPoint x: 132, startPoint y: 60, endPoint x: 231, endPoint y: 60, distance: 98.8
click at [231, 60] on div "Reference: 5FQDR4F4JVB87-971a93b25" at bounding box center [375, 60] width 547 height 8
copy div "5FQDR4F4JVB87-971a93b25"
click at [455, 49] on span "Valereo Services LLC - SAT-S Sent to vendor" at bounding box center [366, 46] width 529 height 19
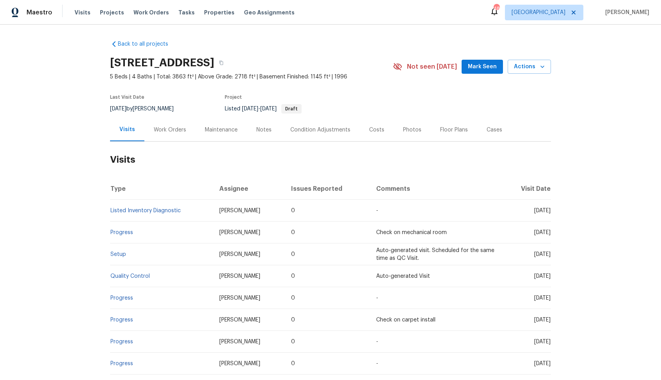
click at [169, 131] on div "Work Orders" at bounding box center [170, 130] width 32 height 8
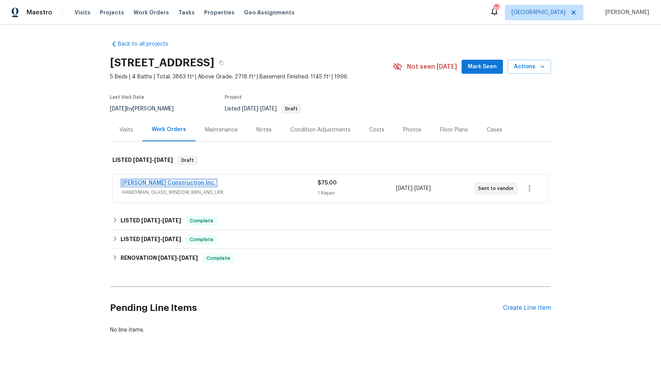
click at [150, 184] on link "Hanson Construction Inc." at bounding box center [169, 182] width 94 height 5
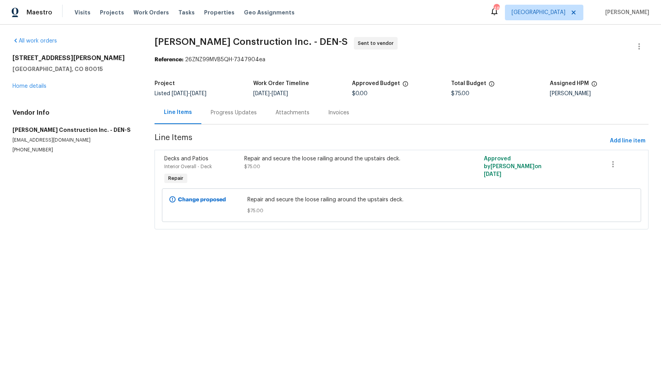
click at [217, 111] on div "Progress Updates" at bounding box center [234, 113] width 46 height 8
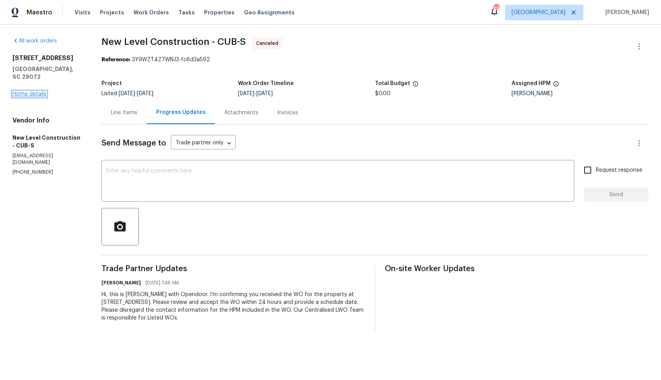
click at [30, 91] on link "Home details" at bounding box center [29, 93] width 34 height 5
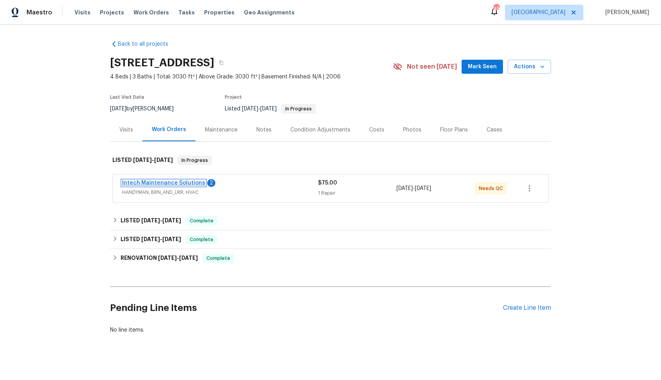
click at [143, 183] on link "Intech Maintenance Solutions" at bounding box center [163, 182] width 83 height 5
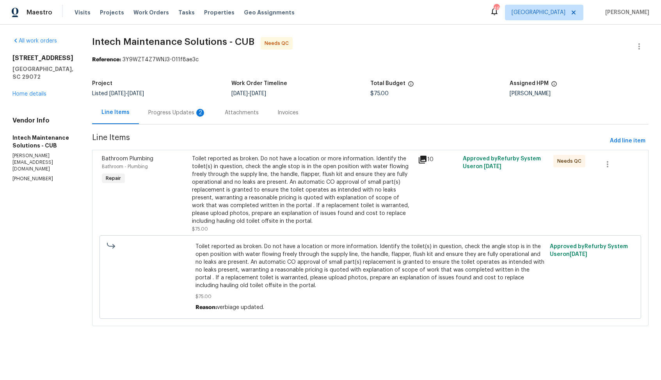
click at [159, 113] on div "Progress Updates 2" at bounding box center [177, 113] width 58 height 8
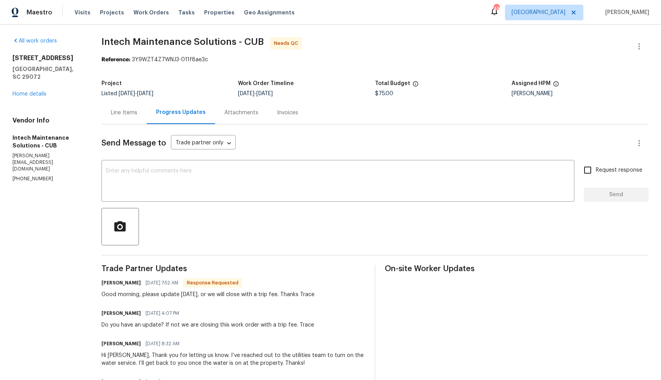
click at [29, 176] on p "(803) 399-8035" at bounding box center [47, 179] width 70 height 7
copy p "(803) 399-8035"
click at [434, 96] on div "$75.00" at bounding box center [443, 93] width 137 height 5
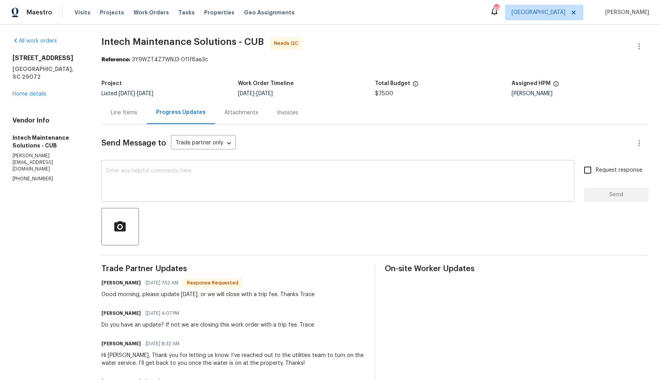
click at [169, 187] on textarea at bounding box center [338, 181] width 464 height 27
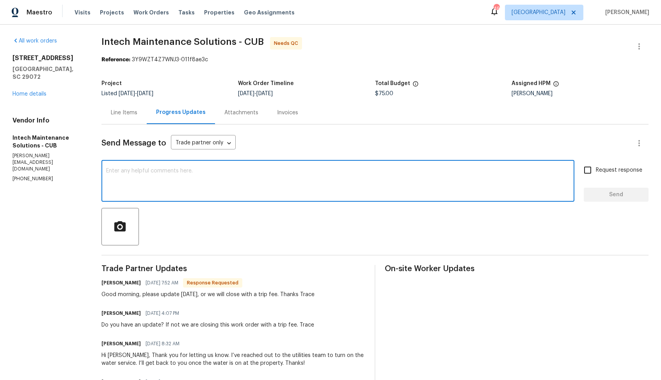
click at [232, 184] on textarea at bounding box center [338, 181] width 464 height 27
click at [155, 210] on div at bounding box center [375, 226] width 547 height 37
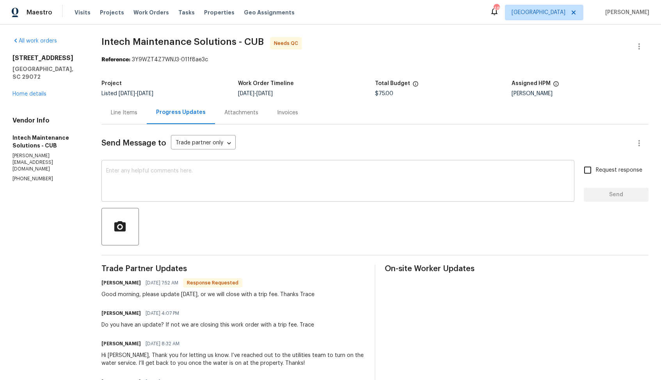
click at [174, 198] on div "x ​" at bounding box center [338, 182] width 473 height 40
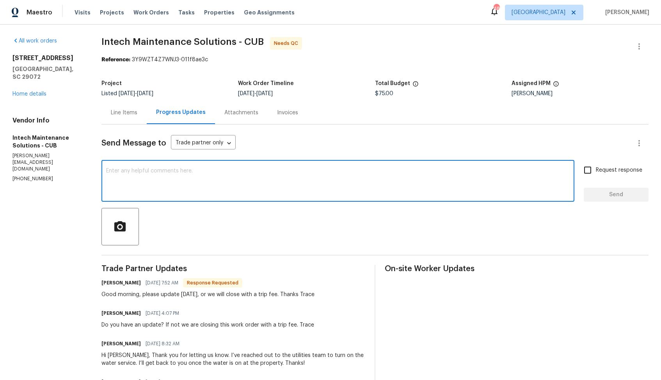
click at [105, 314] on h6 "Ellen" at bounding box center [121, 314] width 39 height 8
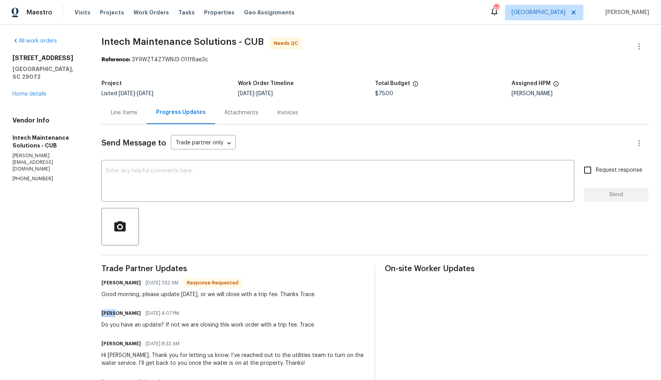
copy h6 "Ellen"
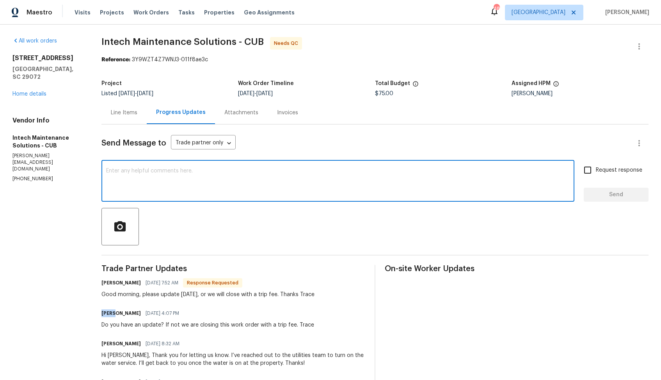
click at [271, 182] on textarea at bounding box center [338, 181] width 464 height 27
paste textarea "Ellen"
click at [271, 182] on textarea "Hi Ellen," at bounding box center [338, 181] width 464 height 27
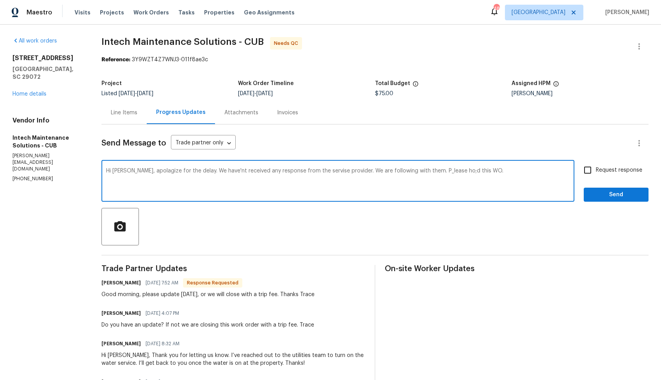
click at [426, 171] on textarea "Hi Ellen, apolagize for the delay. We have'nt received any response from the se…" at bounding box center [338, 181] width 464 height 27
click at [486, 171] on textarea "Hi Ellen, apolagize for the delay. We have'nt received any response from the se…" at bounding box center [338, 181] width 464 height 27
click at [437, 171] on textarea "Hi Ellen, apolagize for the delay. We have'nt received any response from the se…" at bounding box center [338, 181] width 464 height 27
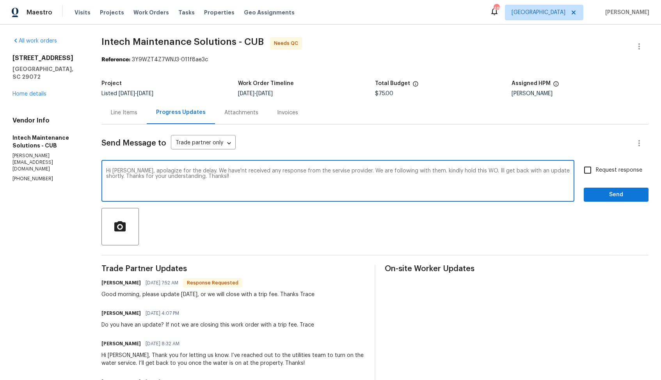
click at [437, 171] on textarea "Hi Ellen, apolagize for the delay. We have'nt received any response from the se…" at bounding box center [338, 181] width 464 height 27
paste textarea "Apologies for the delay. We haven’t received a response from the service provid…"
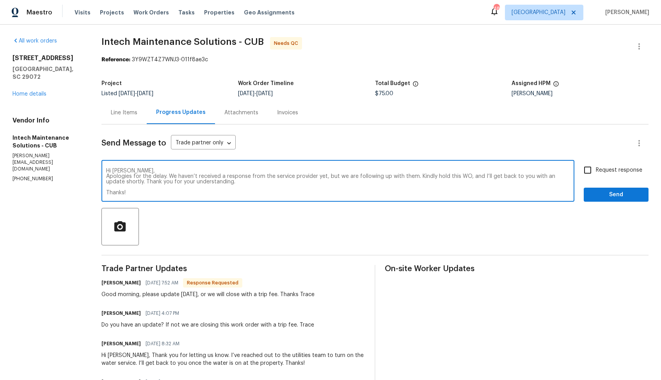
type textarea "Hi Ellen, Apologies for the delay. We haven’t received a response from the serv…"
click at [591, 171] on input "Request response" at bounding box center [588, 170] width 16 height 16
checkbox input "true"
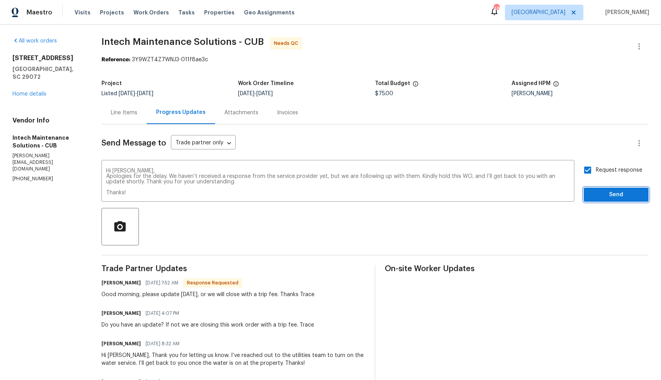
click at [608, 195] on span "Send" at bounding box center [616, 195] width 52 height 10
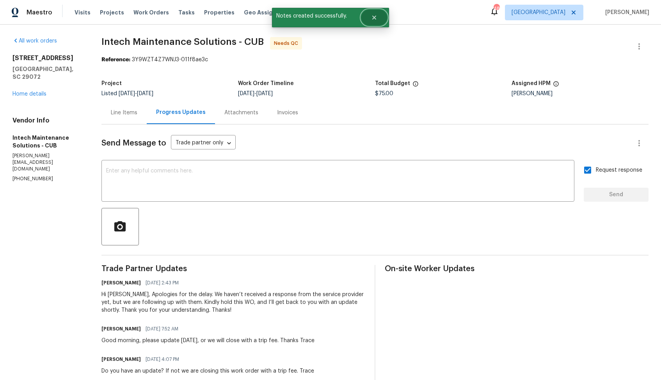
click at [378, 20] on button "Close" at bounding box center [375, 18] width 26 height 16
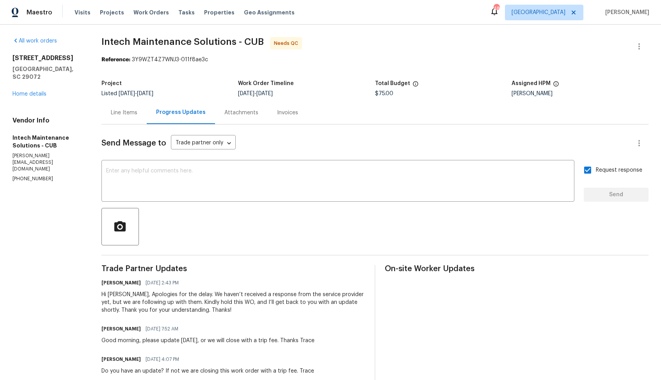
click at [123, 112] on div "Line Items" at bounding box center [124, 113] width 27 height 8
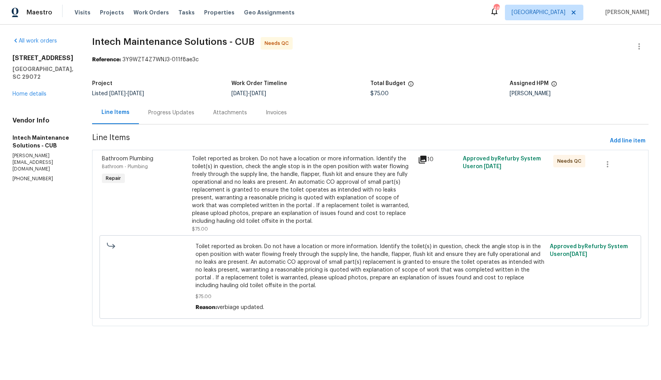
click at [156, 107] on div "Progress Updates" at bounding box center [171, 112] width 65 height 23
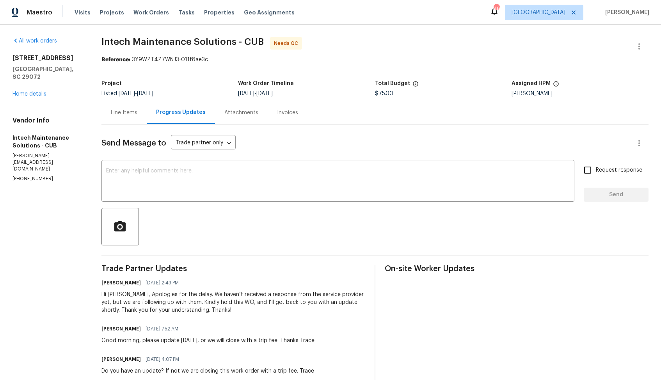
click at [132, 111] on div "Line Items" at bounding box center [124, 113] width 27 height 8
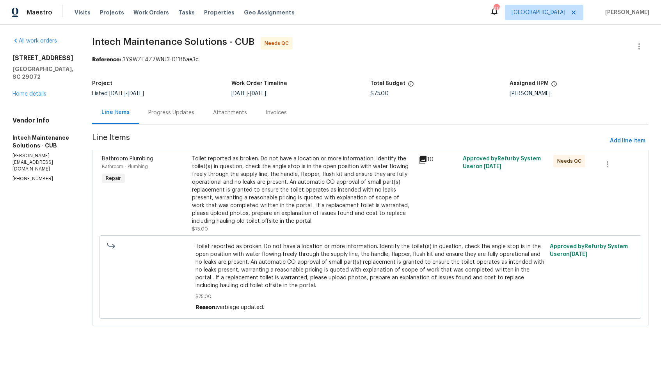
click at [148, 111] on div "Progress Updates" at bounding box center [171, 113] width 46 height 8
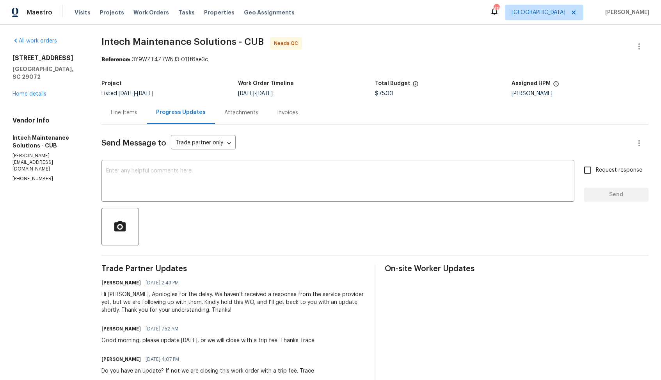
click at [120, 105] on div "Line Items" at bounding box center [124, 112] width 45 height 23
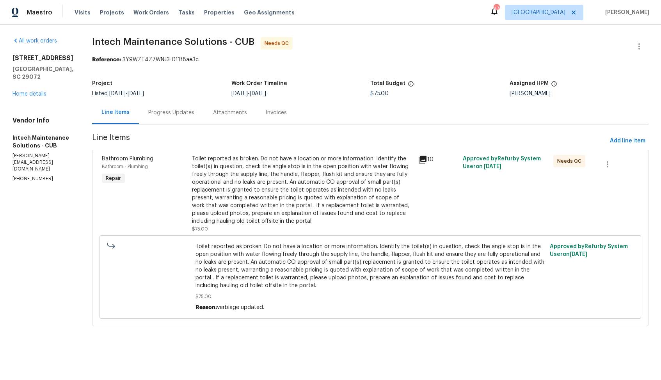
click at [168, 112] on div "Progress Updates" at bounding box center [171, 113] width 46 height 8
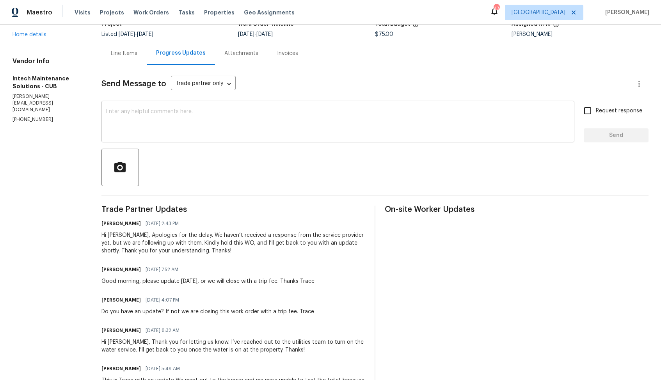
scroll to position [72, 0]
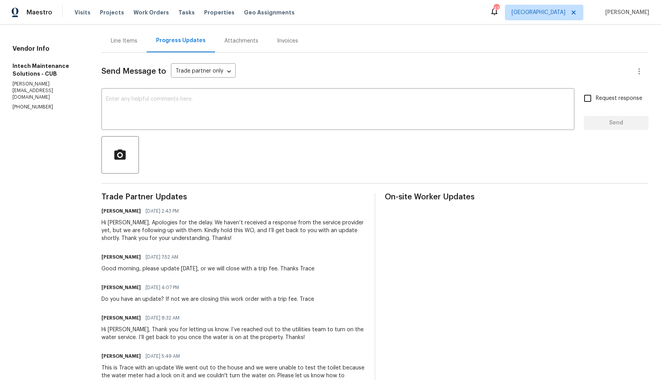
click at [188, 300] on div "Do you have an update? If not we are closing this work order with a trip fee. T…" at bounding box center [208, 300] width 213 height 8
copy div "Do you have an update? If not we are closing this work order with a trip fee. T…"
click at [84, 135] on div "All work orders 109 Red Ash Ln Lexington, SC 29072 Home details Vendor Info Int…" at bounding box center [330, 242] width 661 height 579
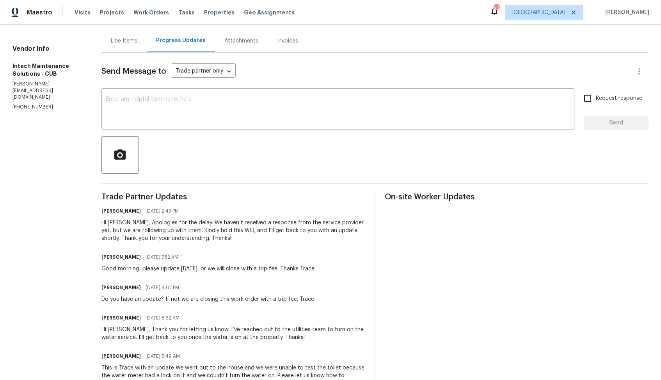
scroll to position [0, 0]
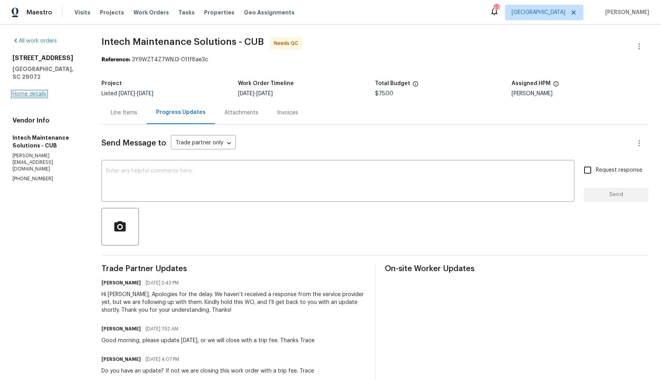
click at [25, 91] on link "Home details" at bounding box center [29, 93] width 34 height 5
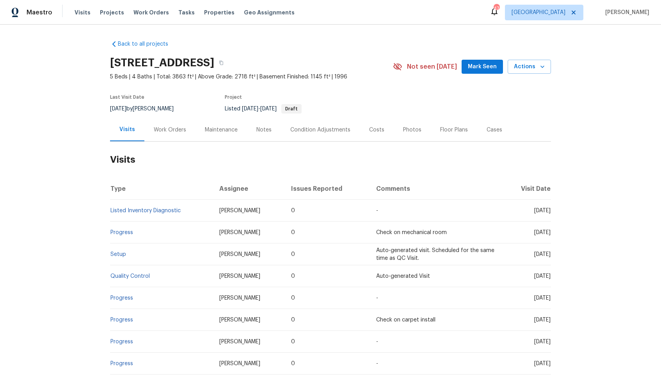
click at [182, 131] on div "Work Orders" at bounding box center [170, 130] width 32 height 8
